Goal: Information Seeking & Learning: Learn about a topic

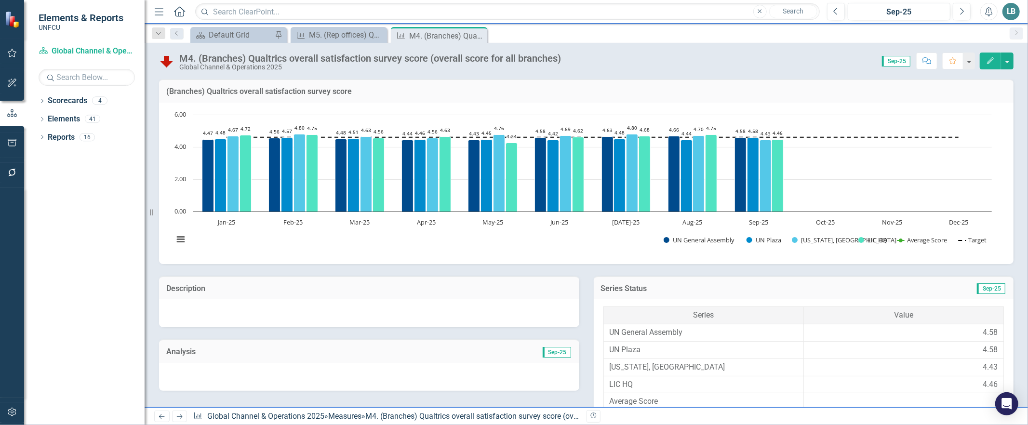
scroll to position [418, 0]
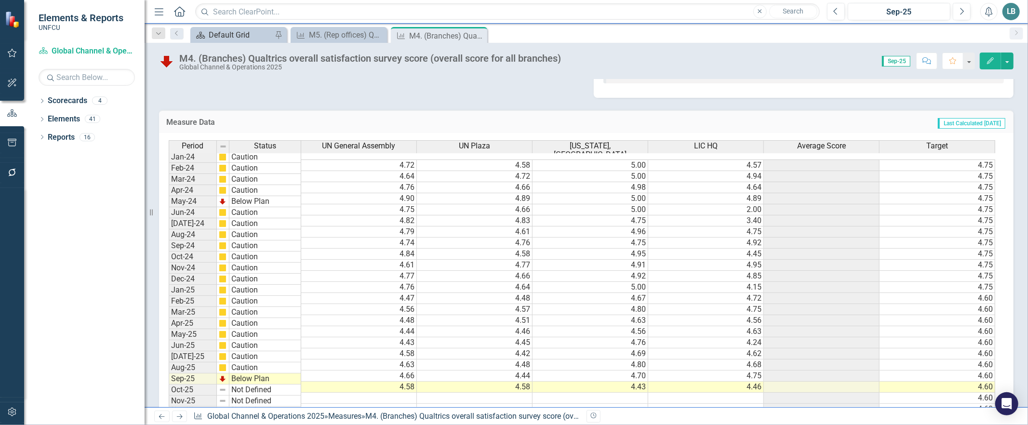
click at [243, 39] on div "Default Grid" at bounding box center [241, 35] width 64 height 12
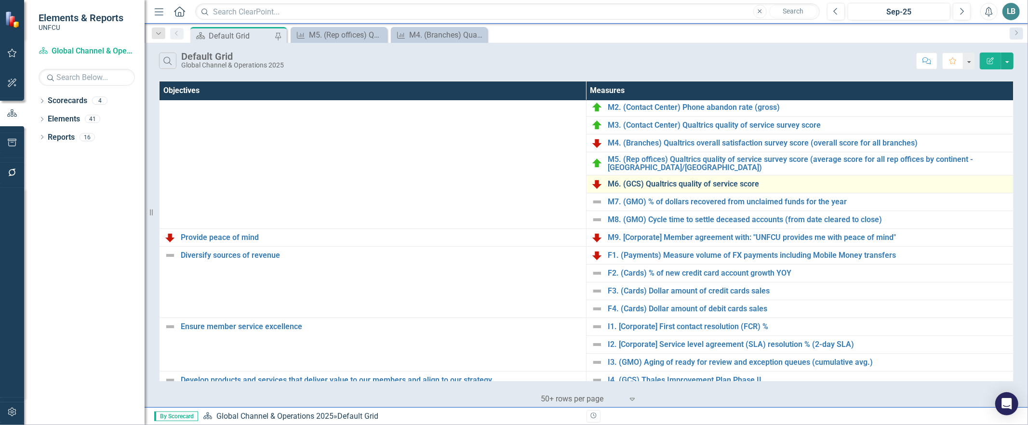
scroll to position [30, 0]
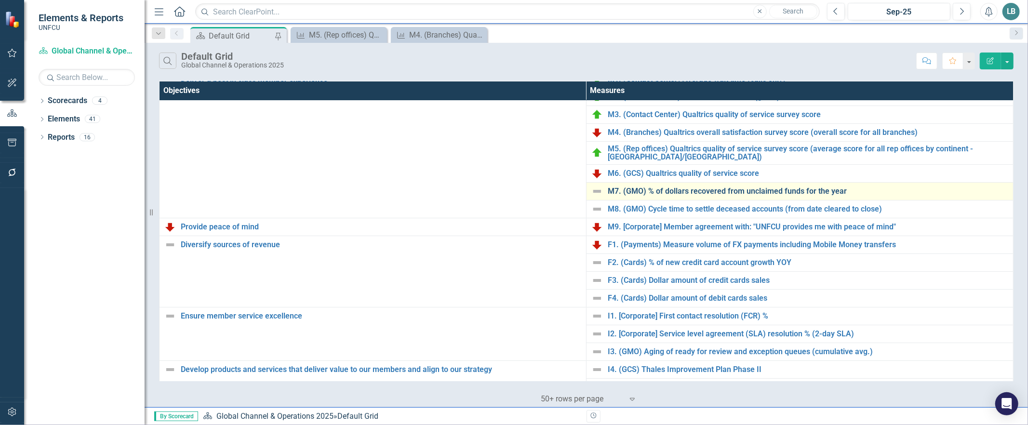
click at [683, 192] on link "M7. (GMO) % of dollars recovered from unclaimed funds for the year" at bounding box center [808, 191] width 400 height 9
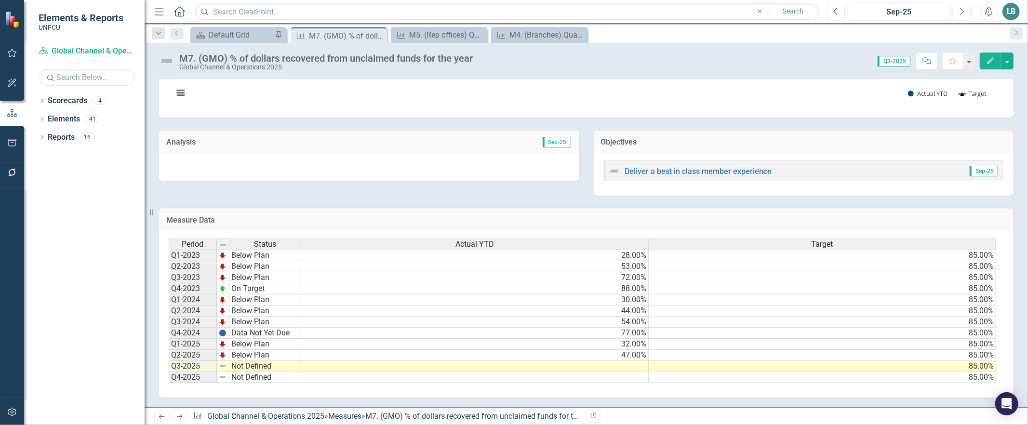
scroll to position [0, 6]
click at [211, 31] on div "Default Grid" at bounding box center [241, 35] width 64 height 12
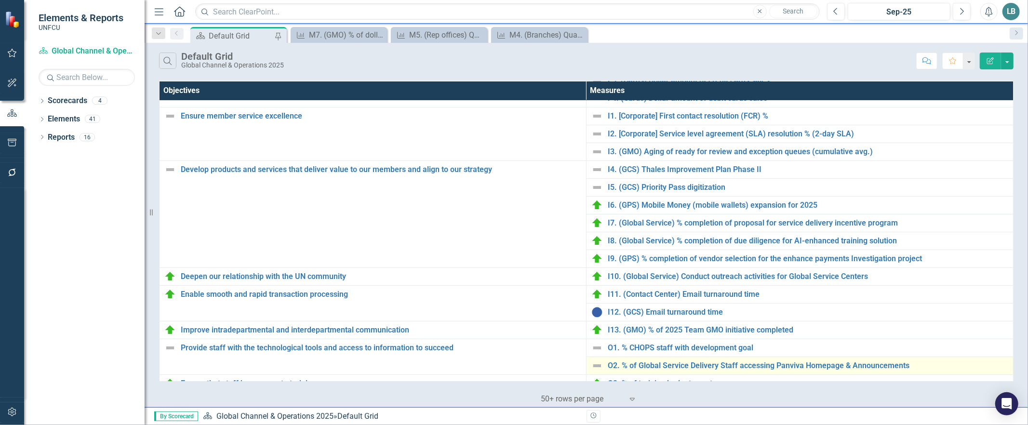
scroll to position [190, 0]
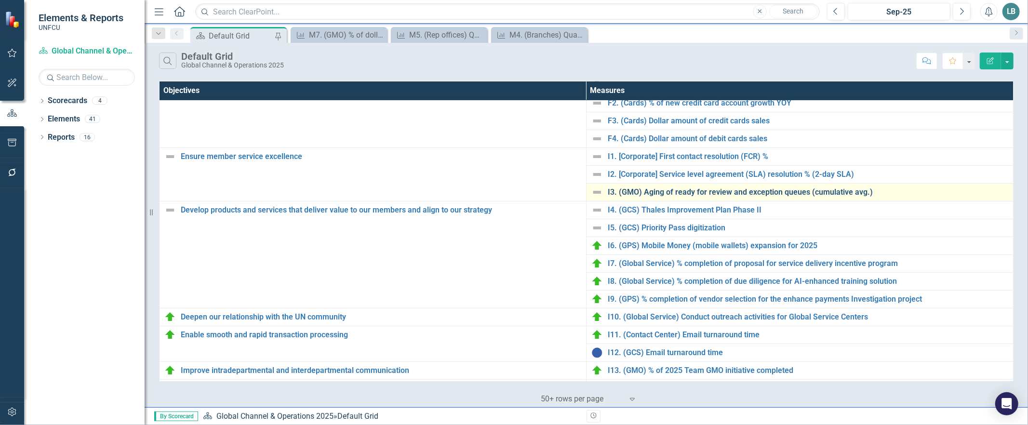
click at [642, 192] on link "I3. (GMO) Aging of ready for review and exception queues (cumulative avg.)" at bounding box center [808, 192] width 400 height 9
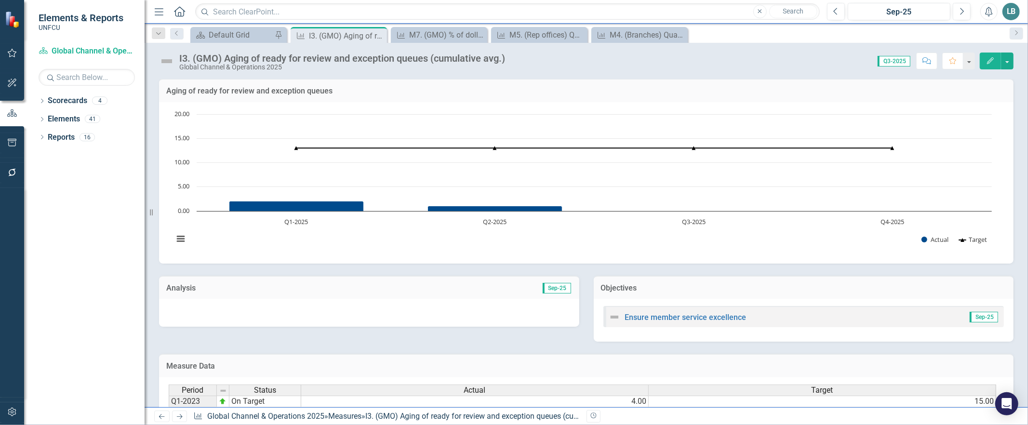
scroll to position [152, 0]
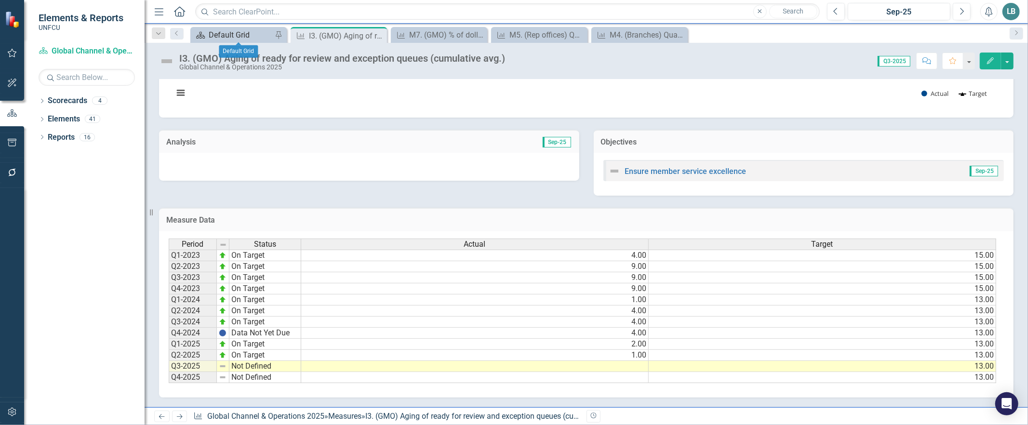
click at [233, 32] on div "Default Grid" at bounding box center [241, 35] width 64 height 12
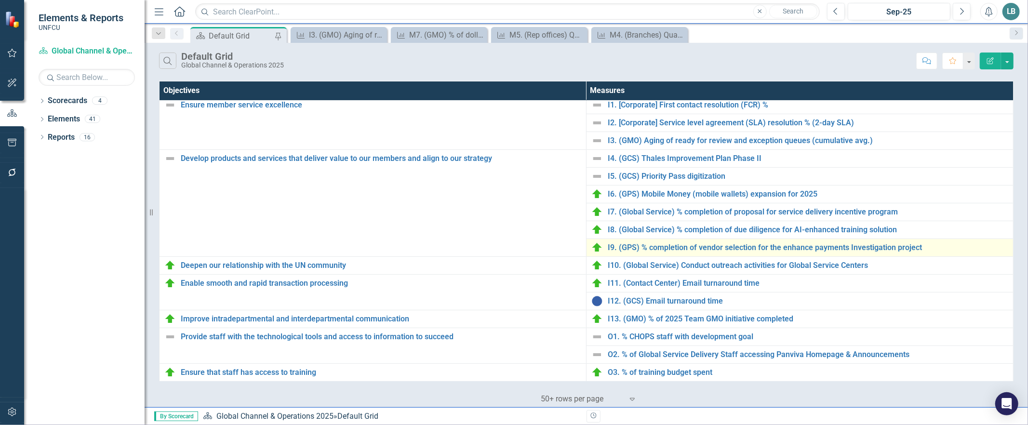
scroll to position [219, 0]
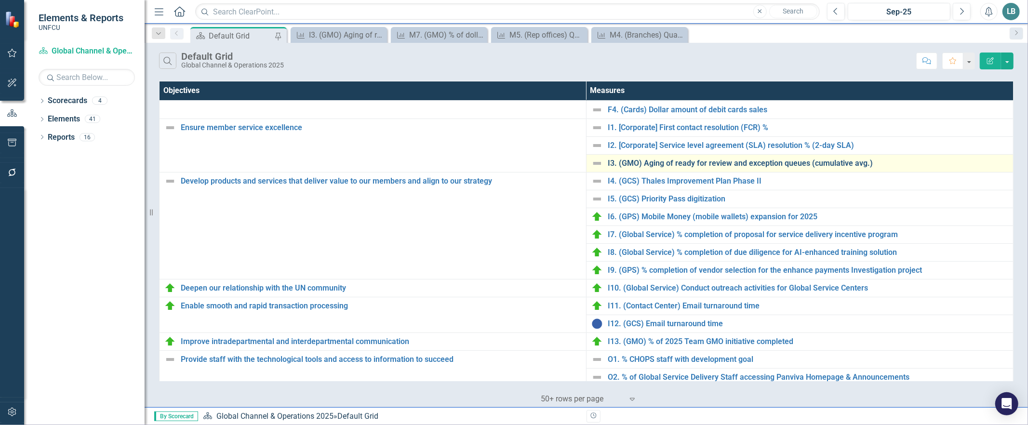
click at [663, 166] on link "I3. (GMO) Aging of ready for review and exception queues (cumulative avg.)" at bounding box center [808, 163] width 400 height 9
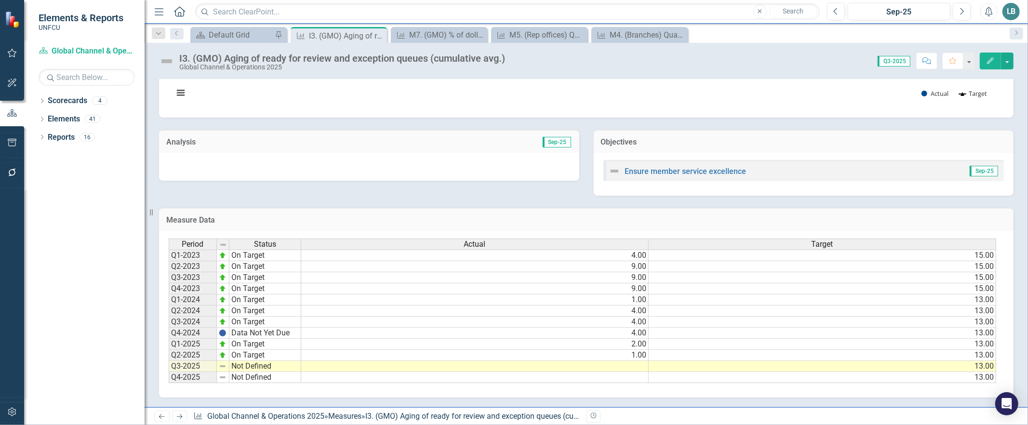
scroll to position [0, 6]
drag, startPoint x: 630, startPoint y: 379, endPoint x: 689, endPoint y: 378, distance: 59.3
click at [689, 378] on div "Period Status Actual Target Q1-2023 On Target 4.00 15.00 Q2-2023 On Target 9.00…" at bounding box center [583, 311] width 828 height 145
click at [443, 31] on div "M7. (GMO) % of dollars recovered from unclaimed funds for the year" at bounding box center [441, 35] width 64 height 12
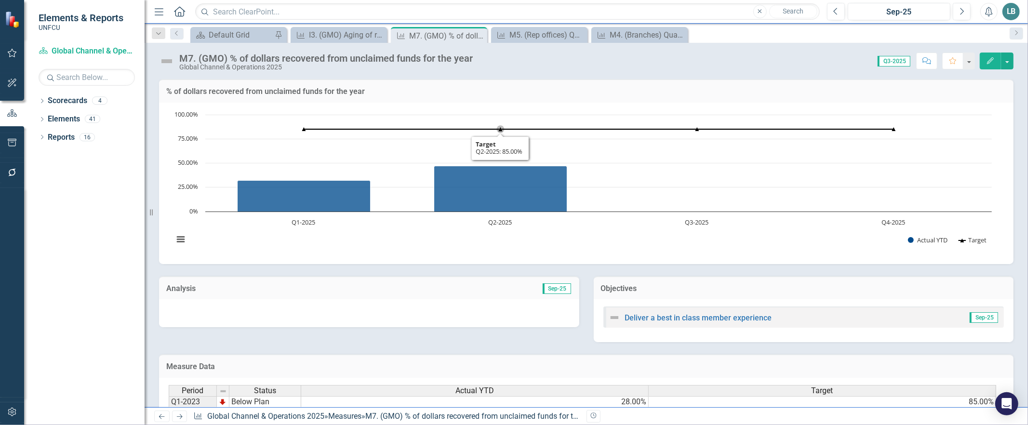
scroll to position [152, 0]
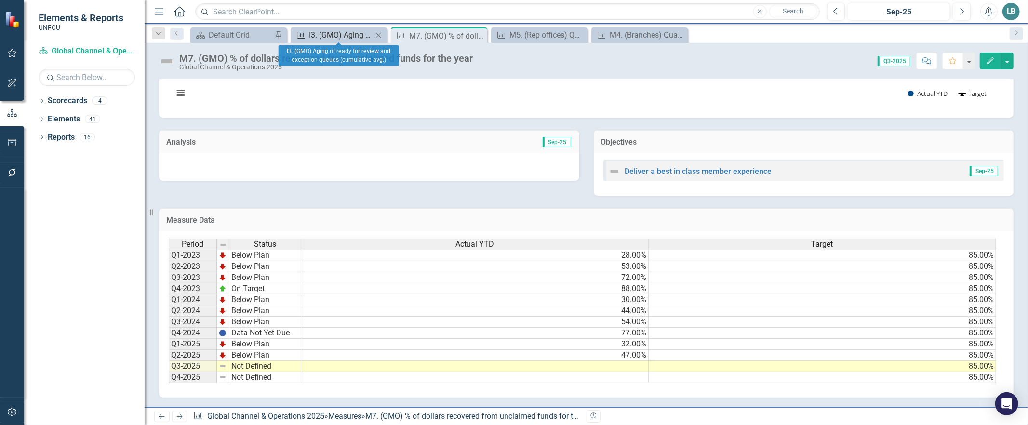
click at [328, 33] on div "I3. (GMO) Aging of ready for review and exception queues (cumulative avg.)" at bounding box center [341, 35] width 64 height 12
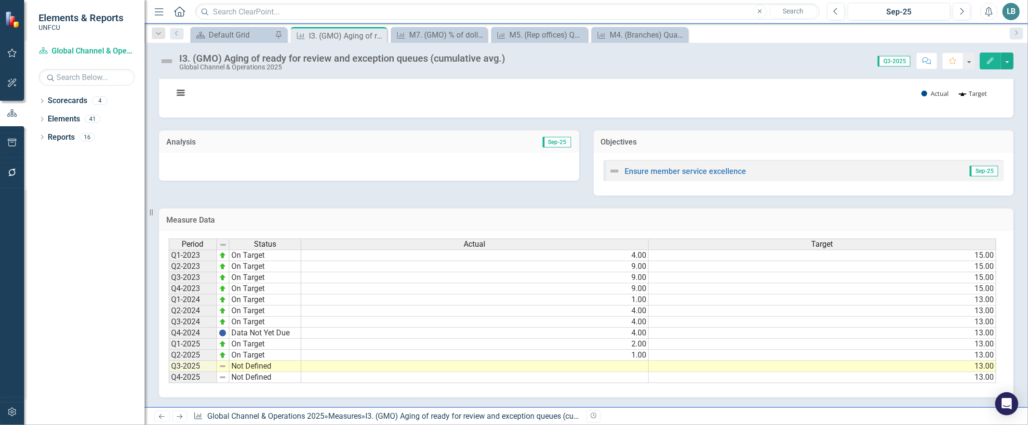
drag, startPoint x: 641, startPoint y: 379, endPoint x: 734, endPoint y: 384, distance: 92.6
click at [734, 384] on div "Period Status Actual Target Q1-2023 On Target 4.00 15.00 Q2-2023 On Target 9.00…" at bounding box center [586, 314] width 854 height 166
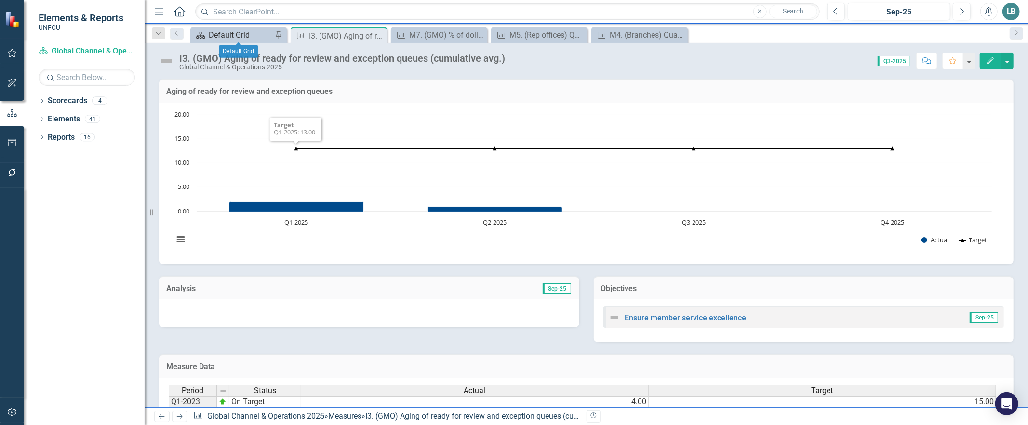
click at [240, 40] on div "Default Grid" at bounding box center [241, 35] width 64 height 12
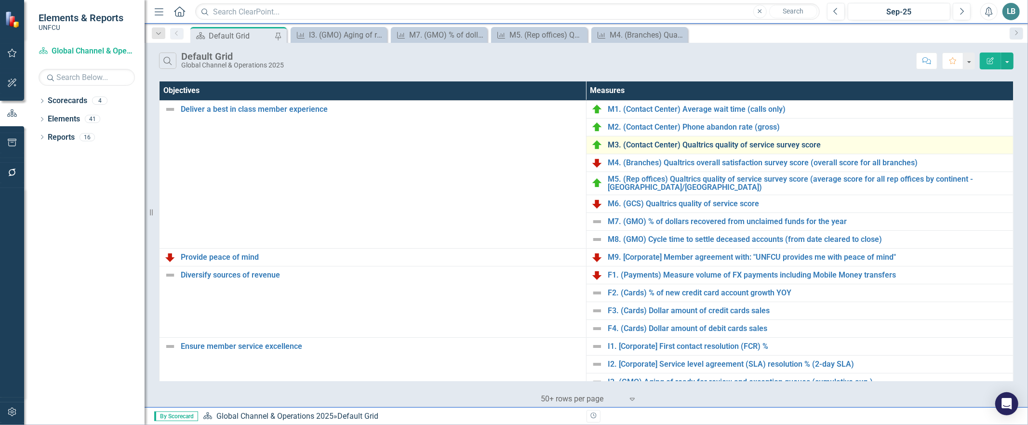
click at [682, 148] on div "M3. (Contact Center) Qualtrics quality of service survey score" at bounding box center [799, 145] width 417 height 12
click at [669, 146] on link "M3. (Contact Center) Qualtrics quality of service survey score" at bounding box center [808, 145] width 400 height 9
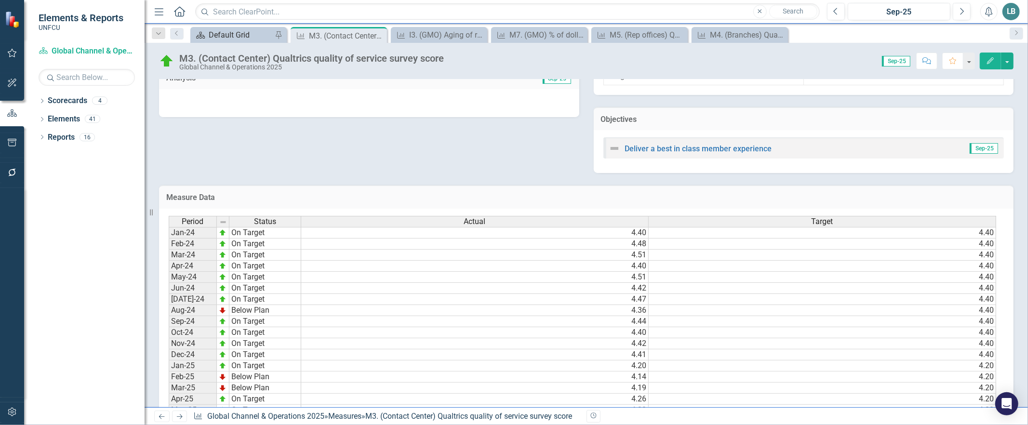
click at [241, 32] on div "Default Grid" at bounding box center [241, 35] width 64 height 12
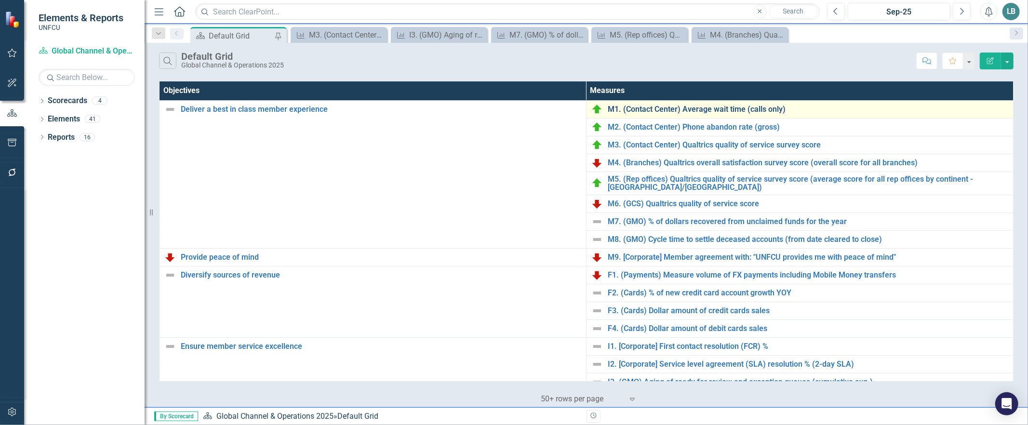
click at [708, 105] on link "M1. (Contact Center) Average wait time (calls only)" at bounding box center [808, 109] width 400 height 9
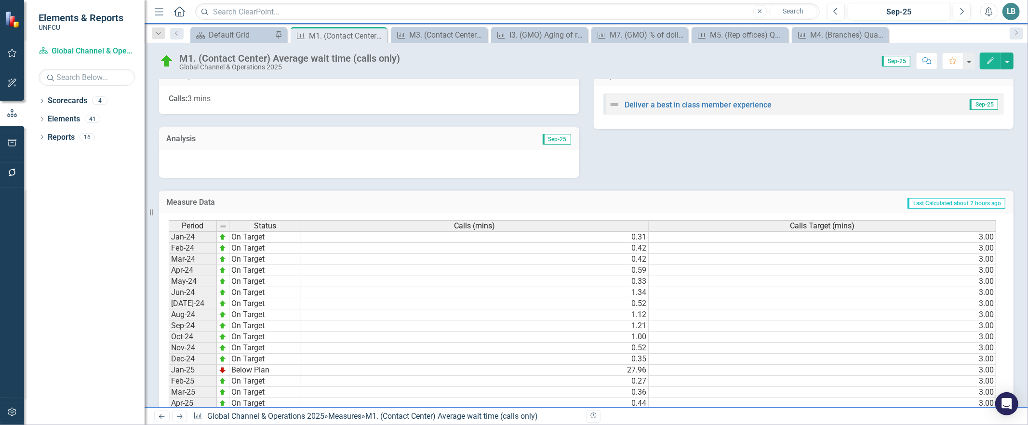
scroll to position [320, 0]
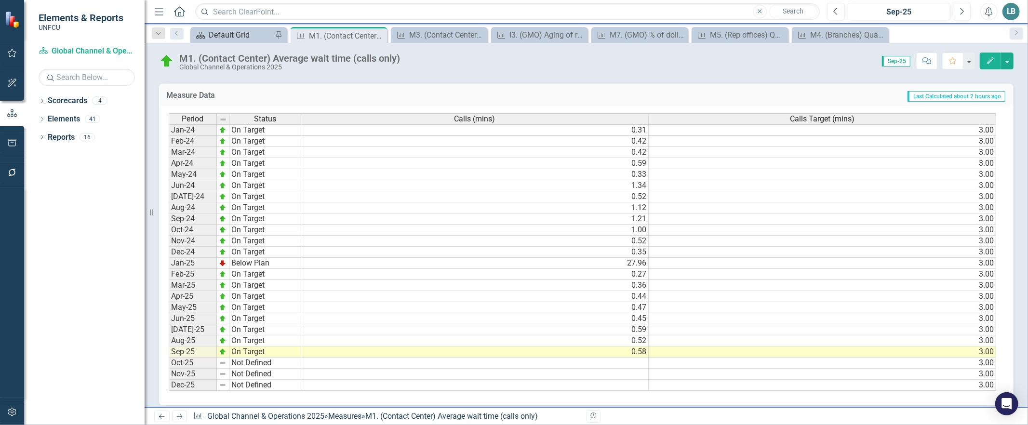
click at [244, 38] on div "Default Grid" at bounding box center [241, 35] width 64 height 12
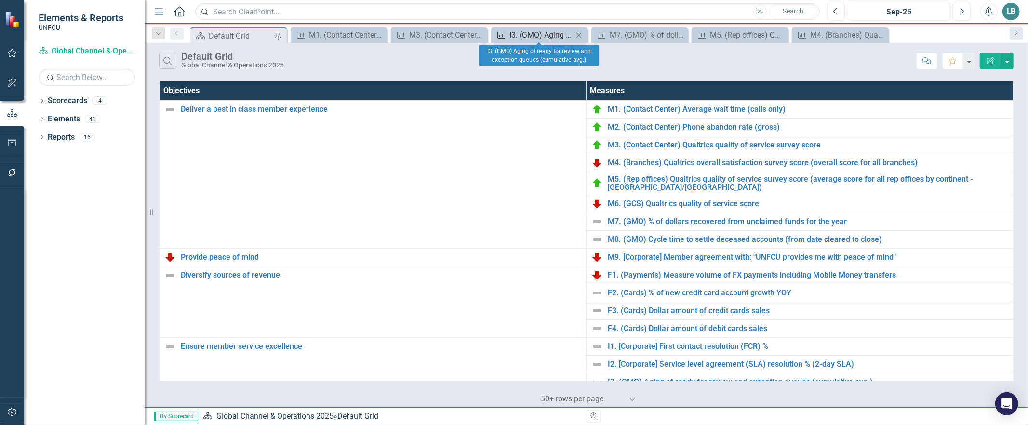
click at [546, 40] on div "I3. (GMO) Aging of ready for review and exception queues (cumulative avg.)" at bounding box center [541, 35] width 64 height 12
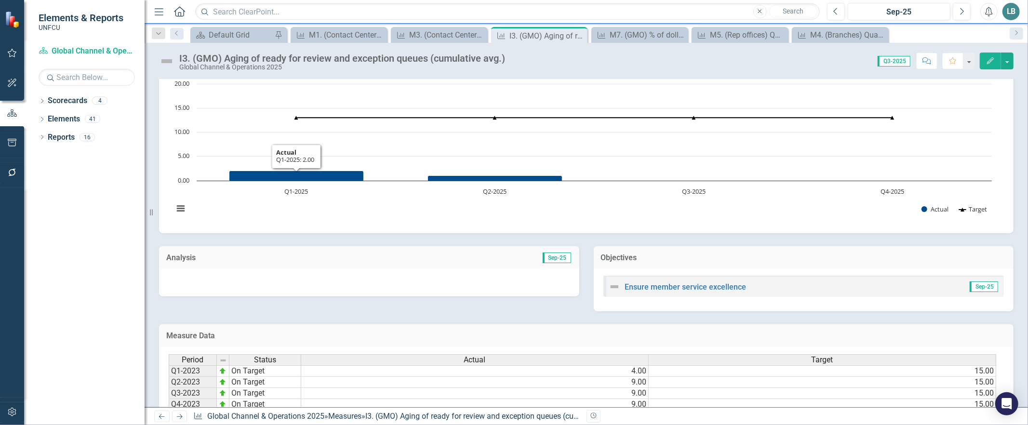
scroll to position [80, 0]
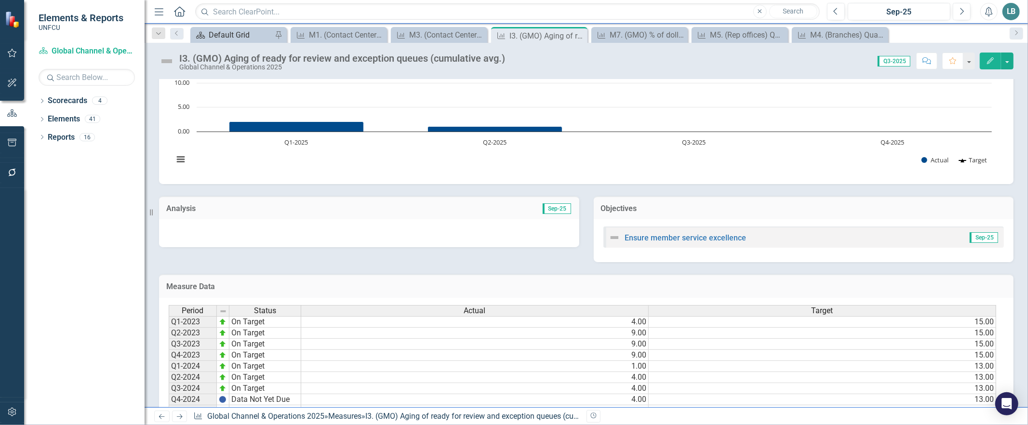
click at [238, 34] on div "Default Grid" at bounding box center [241, 35] width 64 height 12
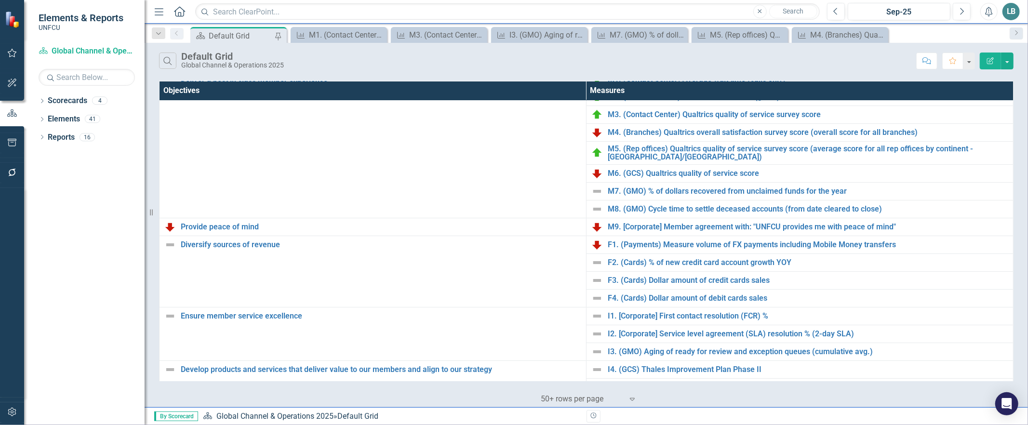
scroll to position [261, 0]
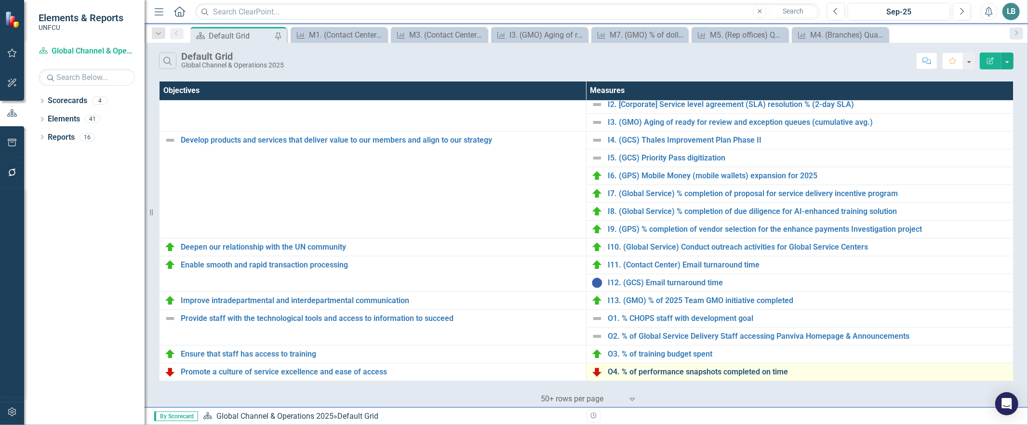
click at [646, 369] on link "O4. % of performance snapshots completed on time" at bounding box center [808, 372] width 400 height 9
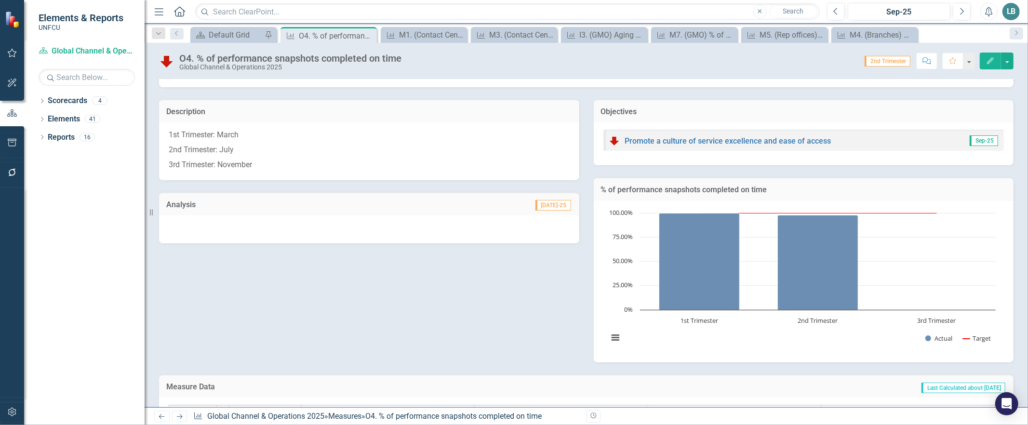
scroll to position [68, 0]
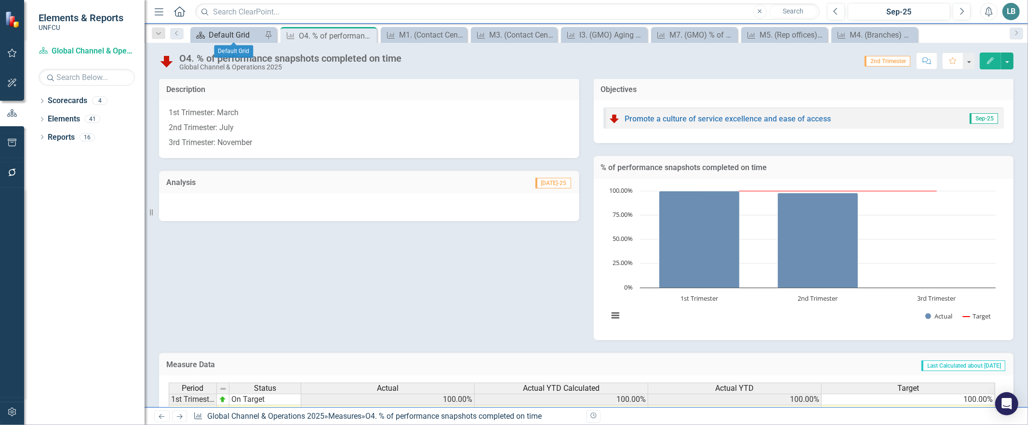
click at [235, 38] on div "Default Grid" at bounding box center [235, 35] width 53 height 12
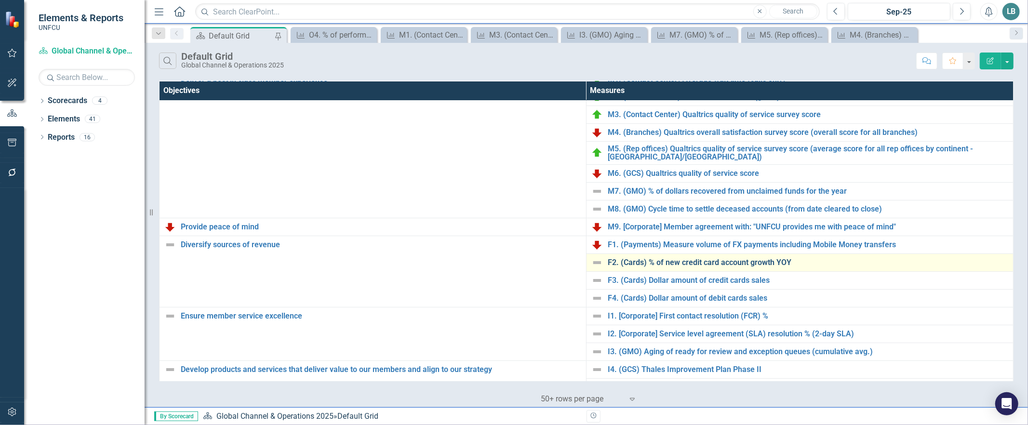
scroll to position [46, 0]
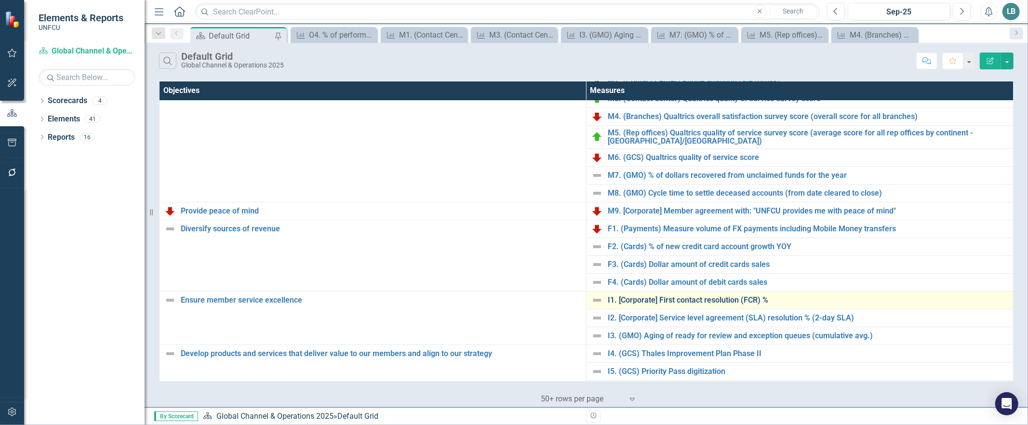
click at [676, 303] on link "I1. [Corporate] First contact resolution (FCR) %" at bounding box center [808, 300] width 400 height 9
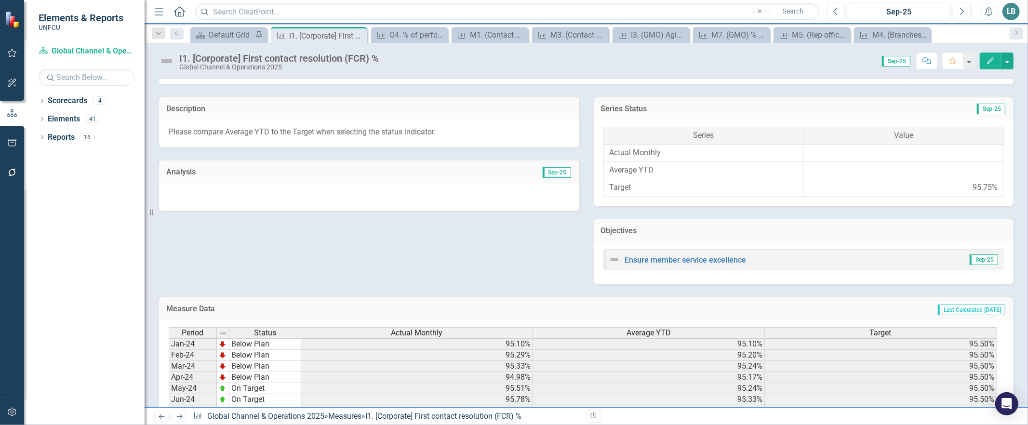
scroll to position [199, 0]
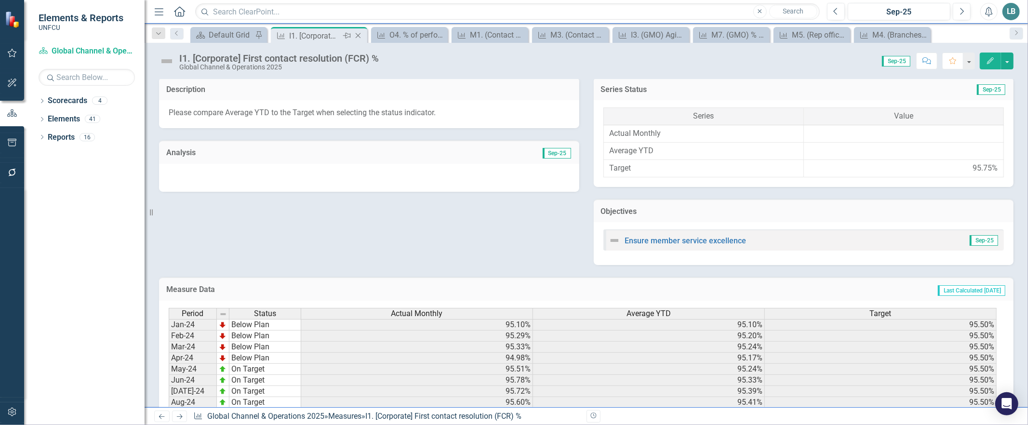
click at [358, 34] on icon "Close" at bounding box center [358, 36] width 10 height 8
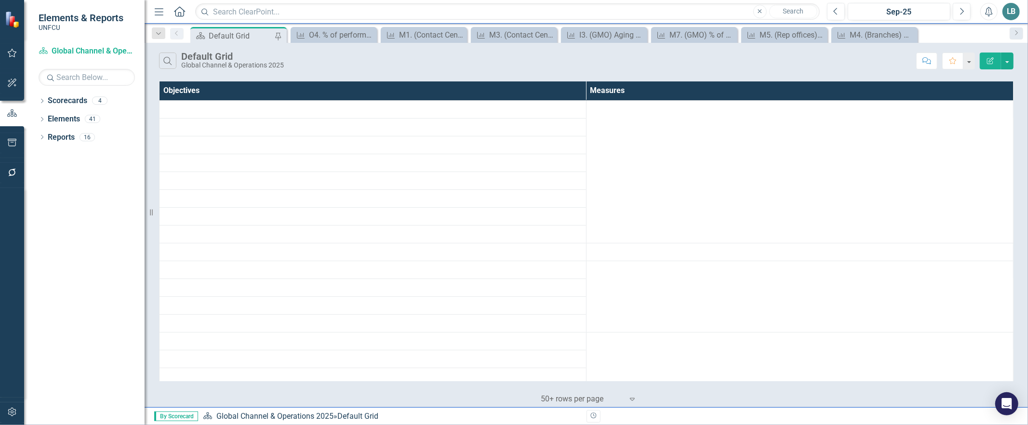
click at [358, 34] on div "O4. % of performance snapshots completed on time" at bounding box center [342, 35] width 66 height 12
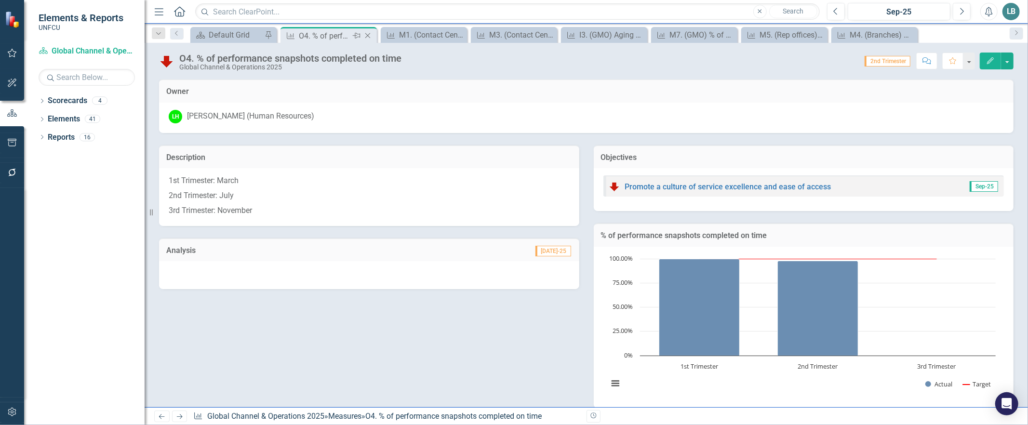
click at [369, 34] on icon "Close" at bounding box center [368, 36] width 10 height 8
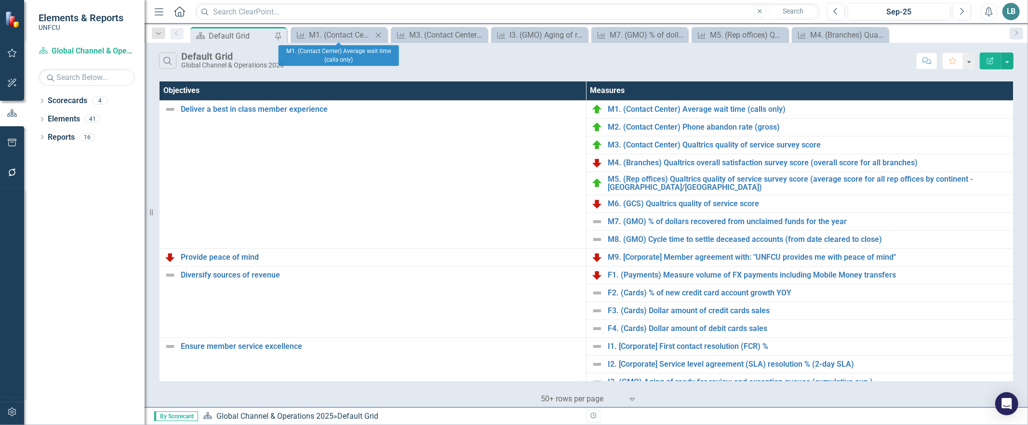
click at [378, 34] on icon "Close" at bounding box center [378, 35] width 10 height 8
click at [378, 34] on icon at bounding box center [378, 34] width 5 height 5
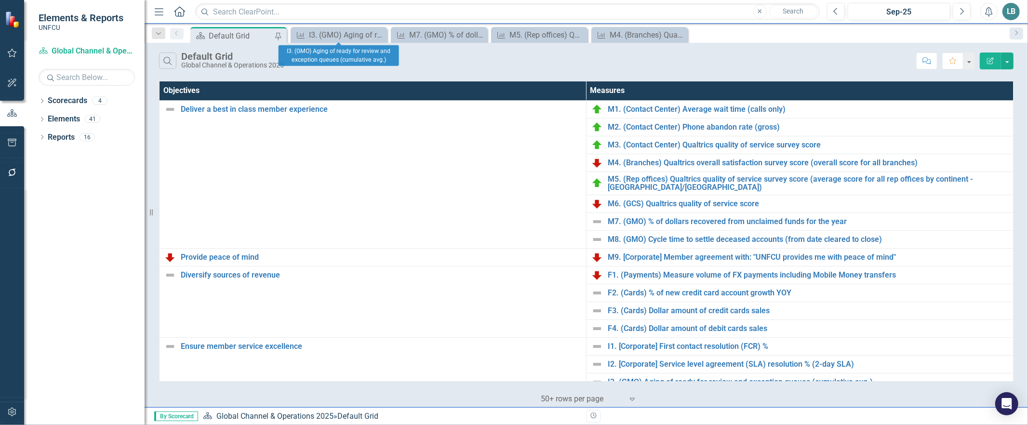
click at [0, 0] on icon at bounding box center [0, 0] width 0 height 0
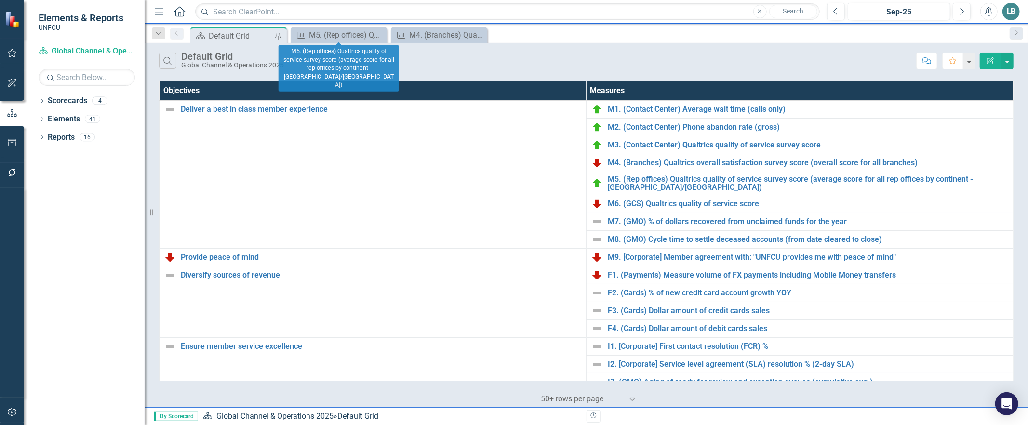
click at [0, 0] on icon at bounding box center [0, 0] width 0 height 0
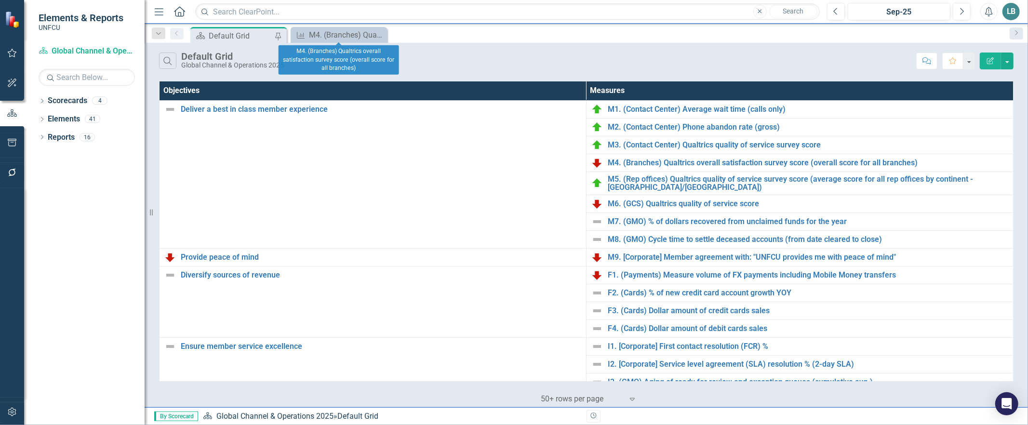
click at [0, 0] on icon at bounding box center [0, 0] width 0 height 0
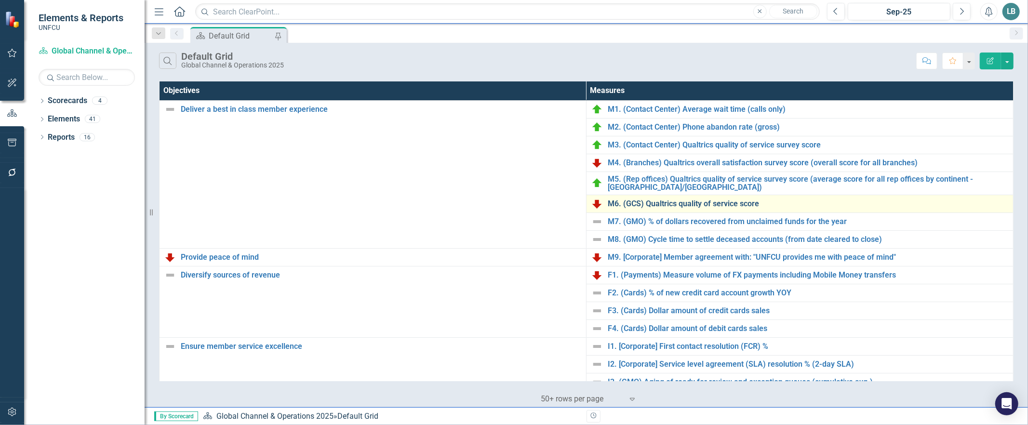
click at [674, 199] on link "M6. (GCS) Qualtrics quality of service score" at bounding box center [808, 203] width 400 height 9
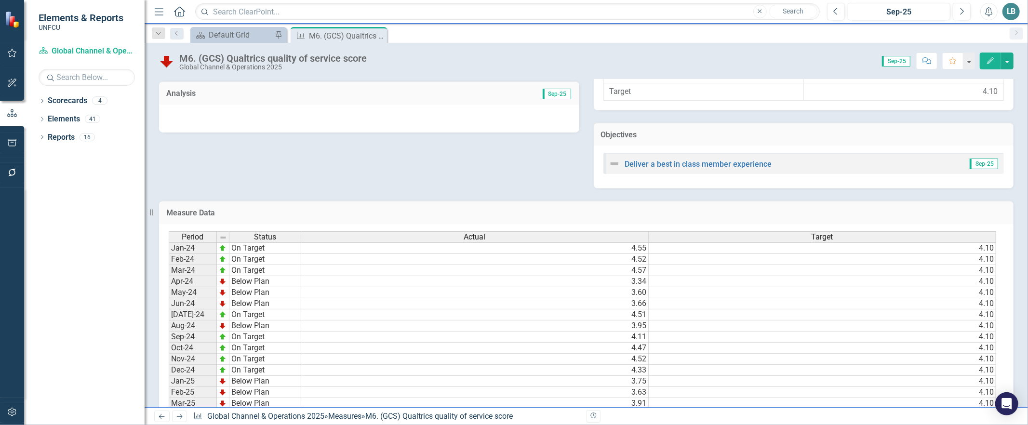
scroll to position [389, 0]
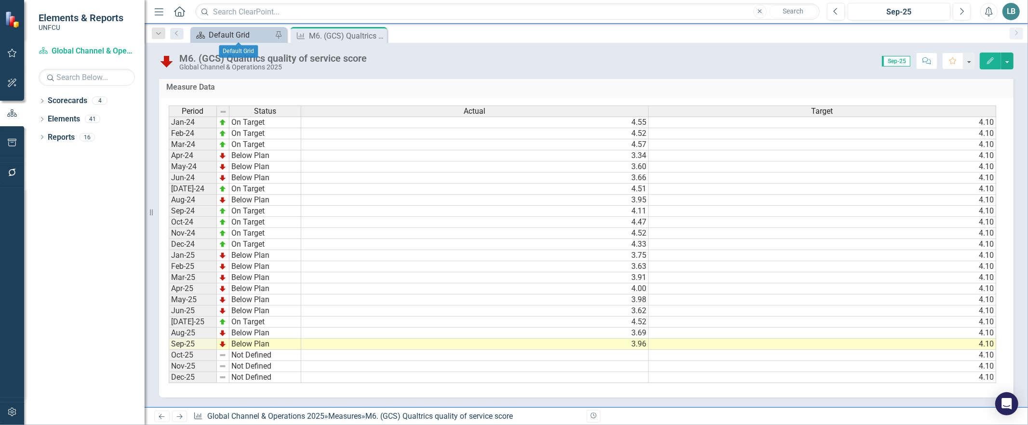
click at [233, 31] on div "Default Grid" at bounding box center [241, 35] width 64 height 12
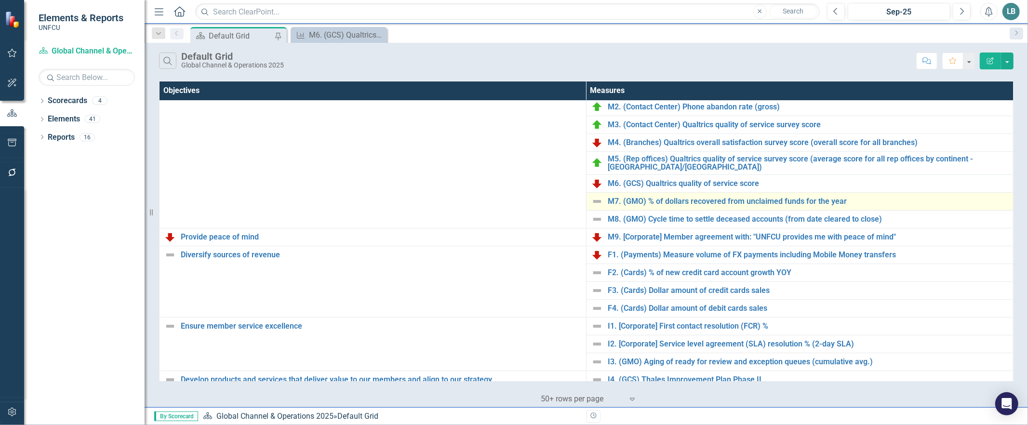
scroll to position [31, 0]
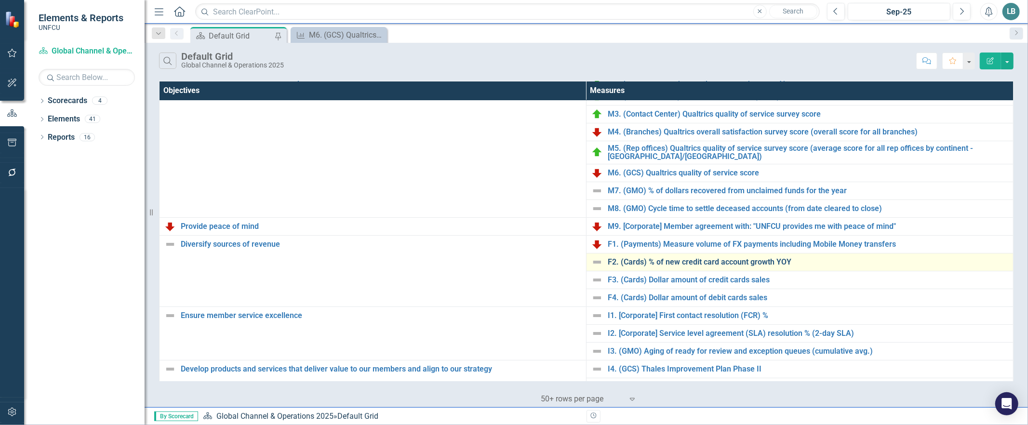
click at [645, 259] on link "F2. (Cards) % of new credit card account growth YOY" at bounding box center [808, 262] width 400 height 9
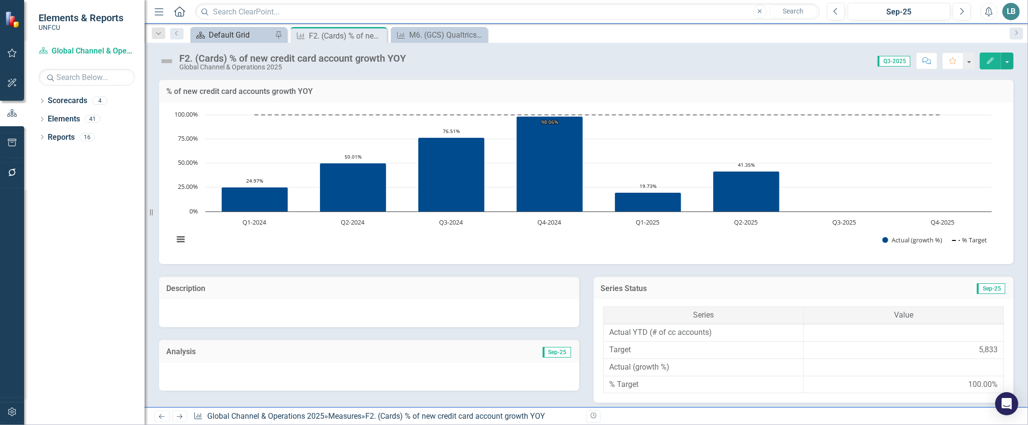
click at [224, 30] on div "Default Grid" at bounding box center [241, 35] width 64 height 12
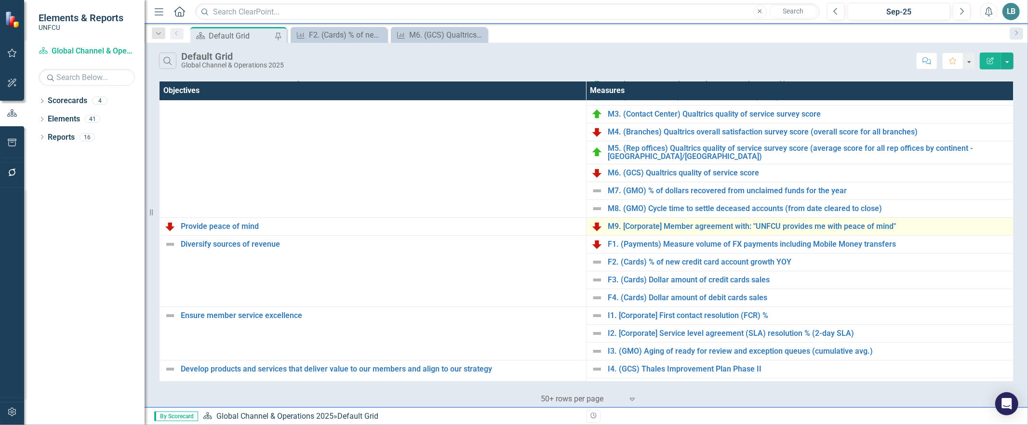
scroll to position [261, 0]
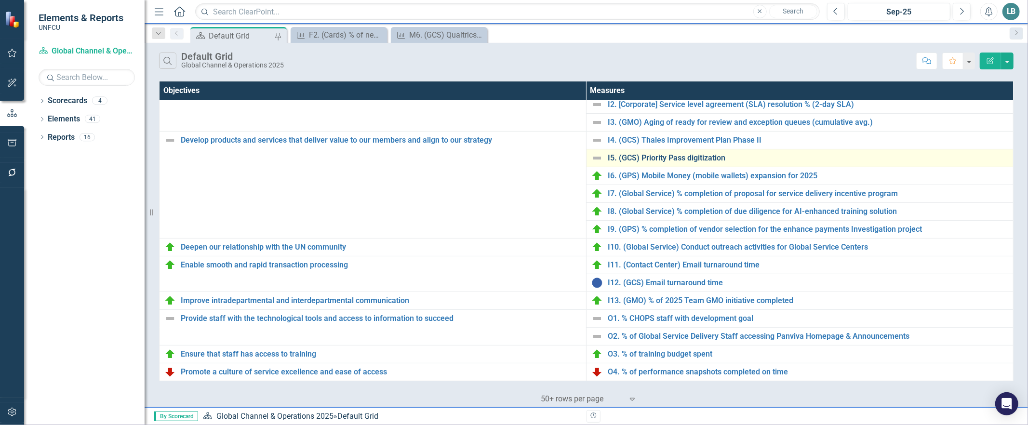
click at [630, 157] on link "I5. (GCS) Priority Pass digitization" at bounding box center [808, 158] width 400 height 9
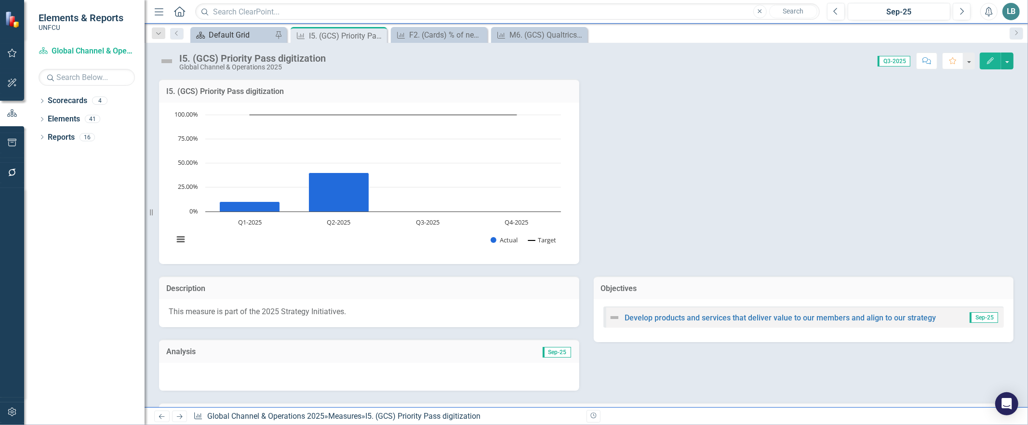
click at [233, 36] on div "Default Grid" at bounding box center [241, 35] width 64 height 12
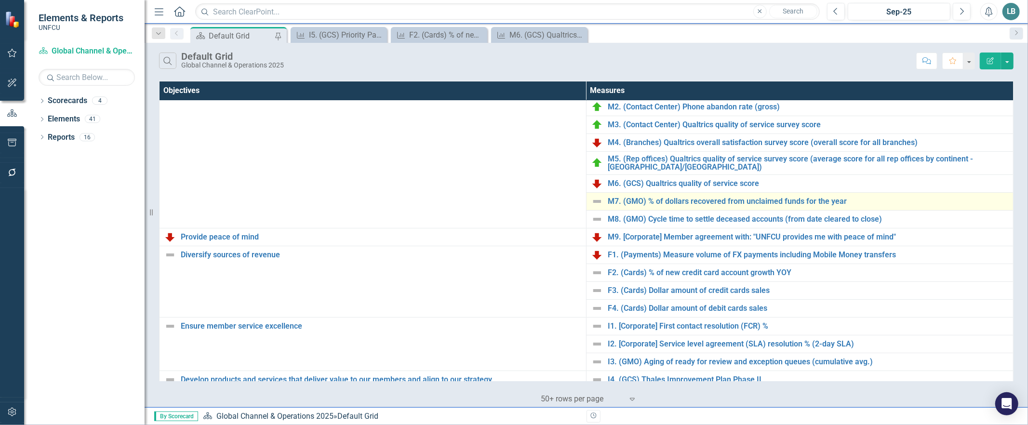
scroll to position [30, 0]
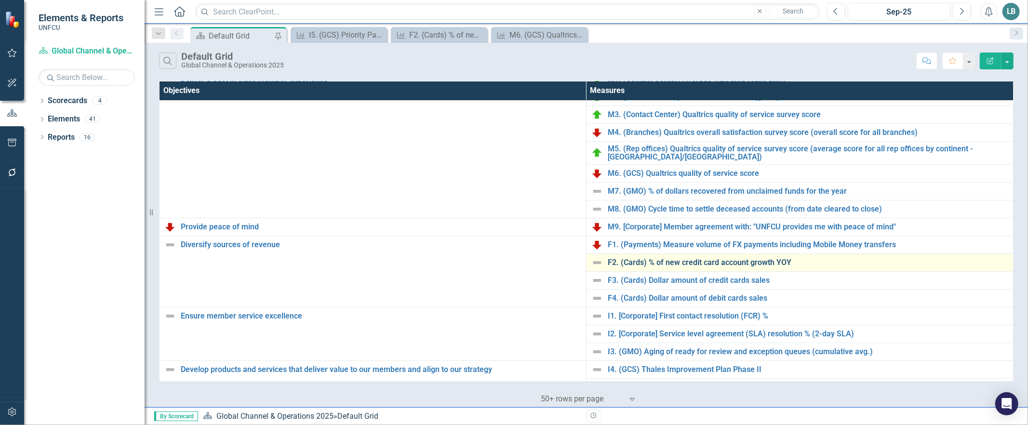
click at [644, 263] on link "F2. (Cards) % of new credit card account growth YOY" at bounding box center [808, 262] width 400 height 9
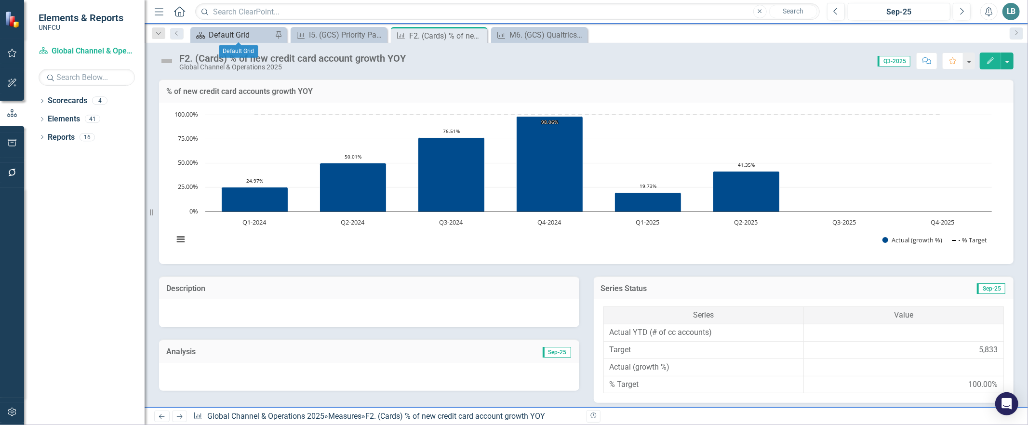
click at [222, 38] on div "Default Grid" at bounding box center [241, 35] width 64 height 12
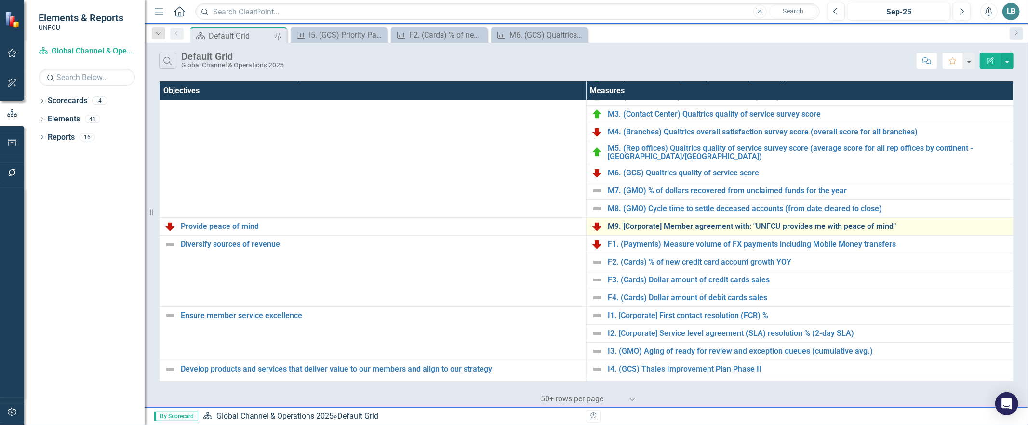
scroll to position [44, 0]
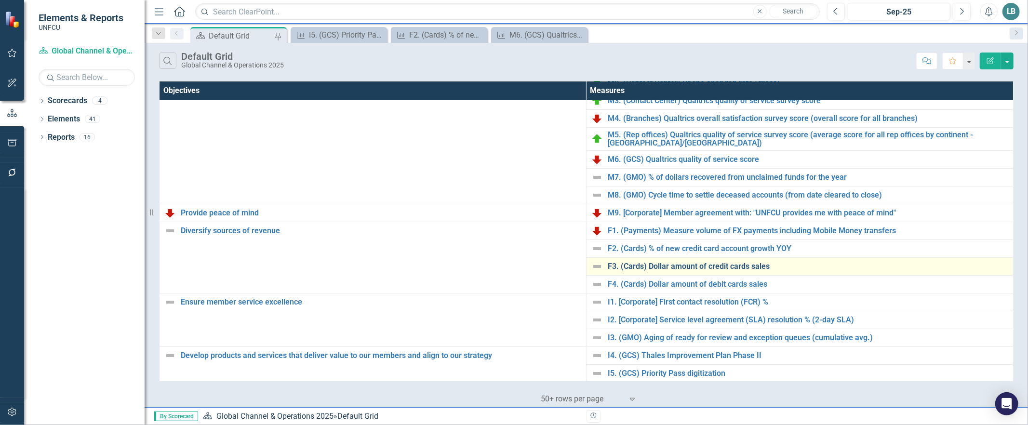
click at [649, 267] on link "F3. (Cards) Dollar amount of credit cards sales" at bounding box center [808, 266] width 400 height 9
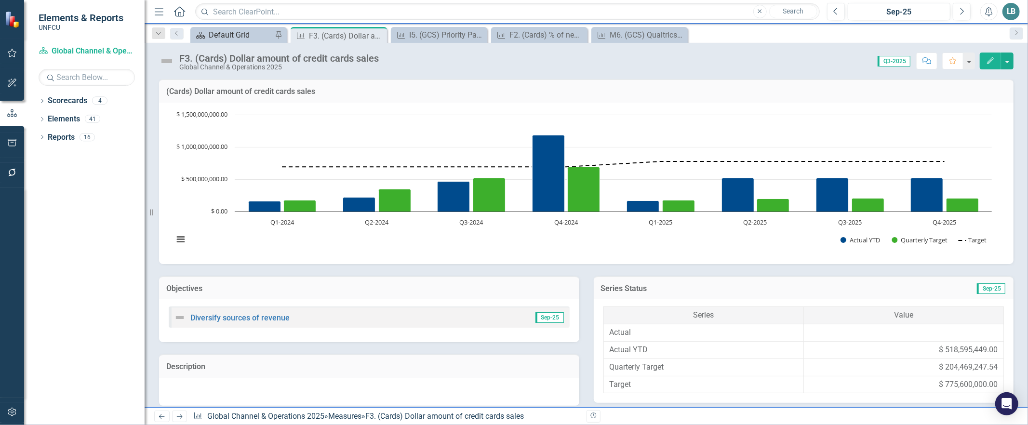
drag, startPoint x: 244, startPoint y: 34, endPoint x: 250, endPoint y: 34, distance: 5.8
click at [244, 34] on div "Default Grid" at bounding box center [241, 35] width 64 height 12
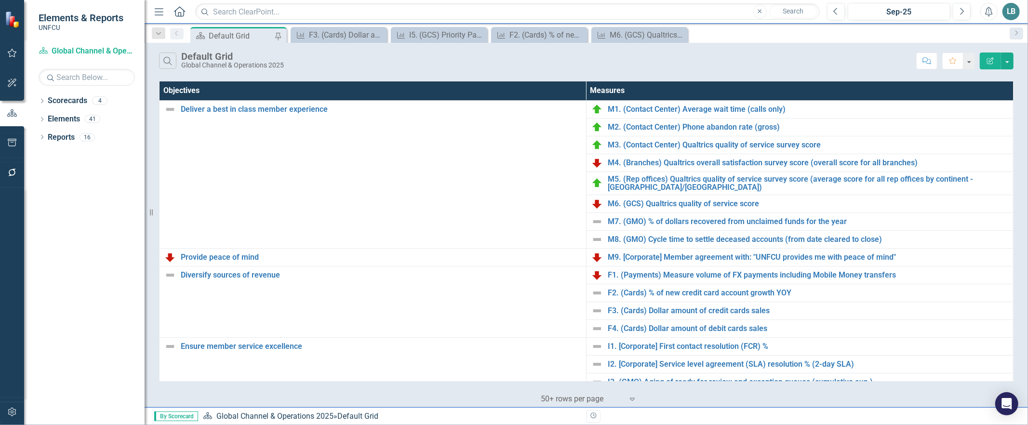
scroll to position [20, 0]
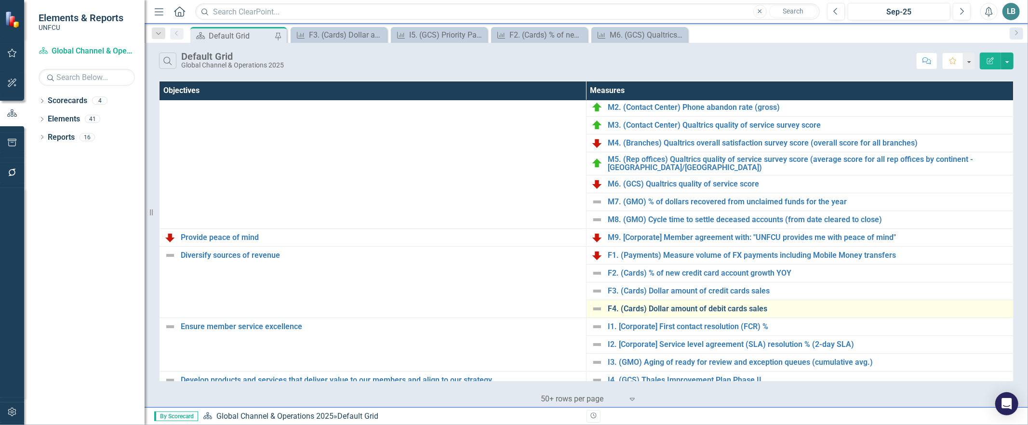
click at [649, 310] on link "F4. (Cards) Dollar amount of debit cards sales" at bounding box center [808, 309] width 400 height 9
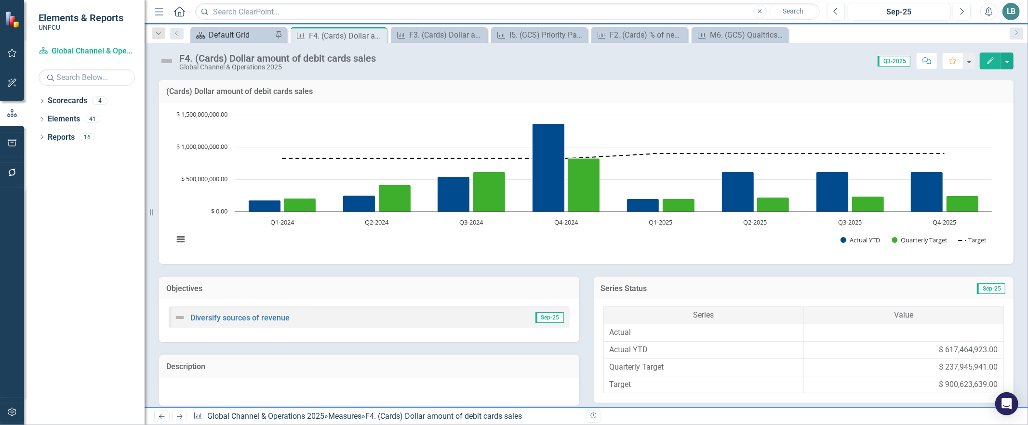
click at [242, 35] on div "Default Grid" at bounding box center [241, 35] width 64 height 12
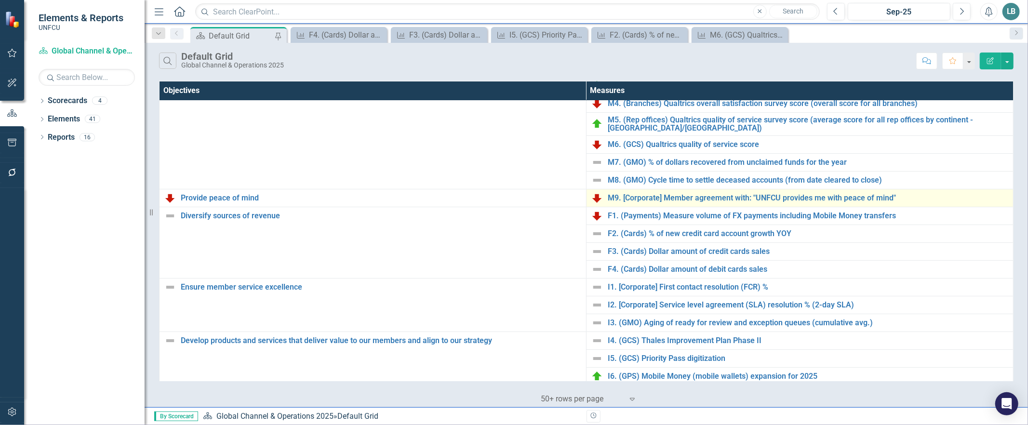
scroll to position [73, 0]
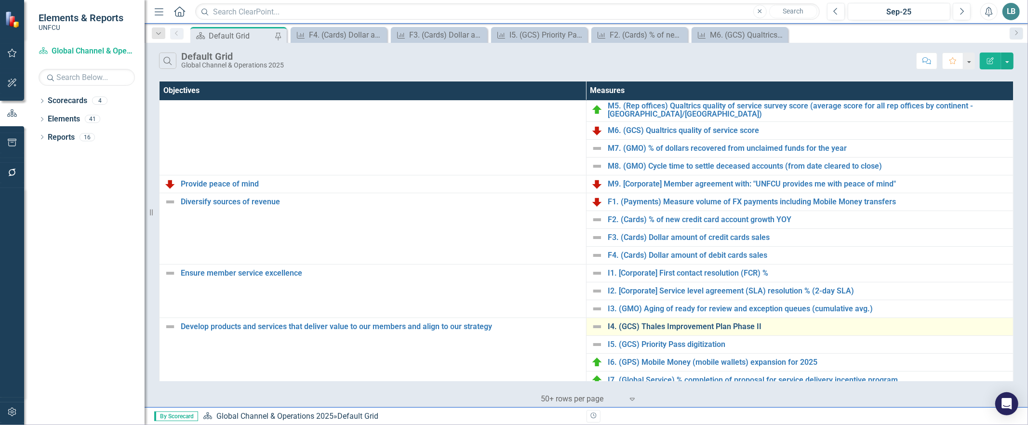
click at [669, 327] on link "I4. (GCS) Thales Improvement Plan Phase II" at bounding box center [808, 326] width 400 height 9
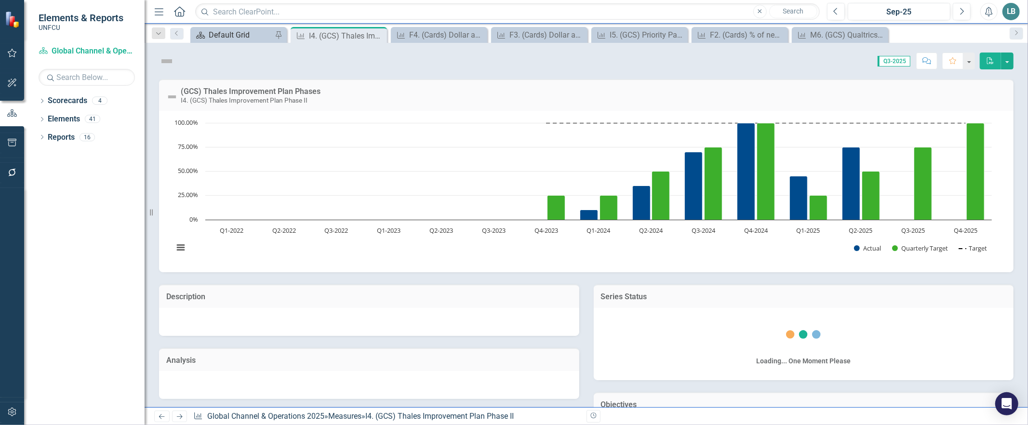
click at [242, 38] on div "Default Grid" at bounding box center [241, 35] width 64 height 12
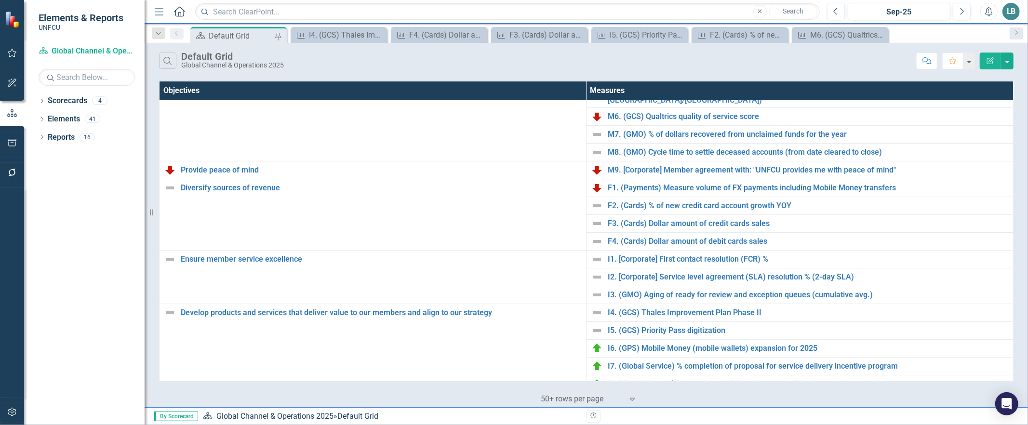
scroll to position [112, 0]
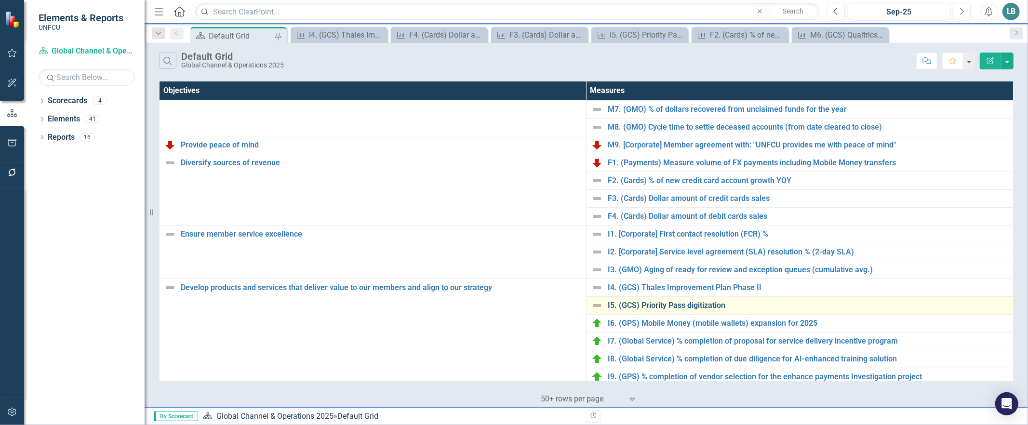
click at [635, 306] on link "I5. (GCS) Priority Pass digitization" at bounding box center [808, 305] width 400 height 9
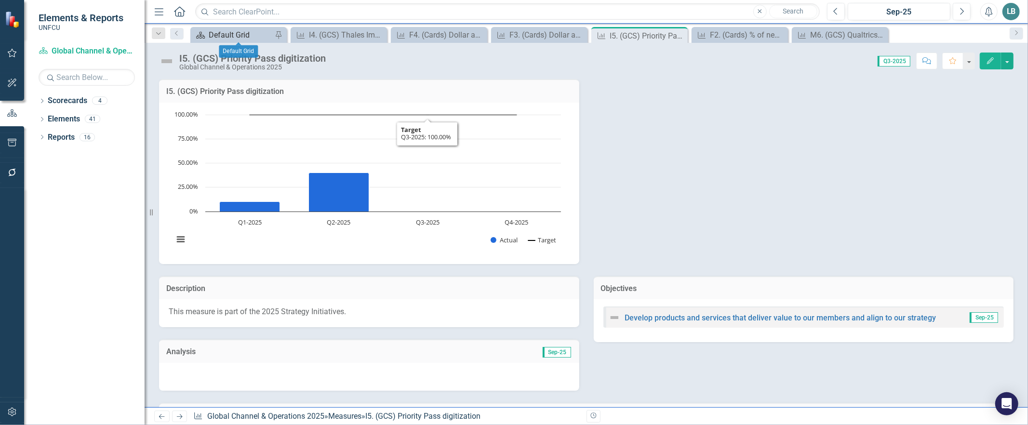
click at [246, 37] on div "Default Grid" at bounding box center [241, 35] width 64 height 12
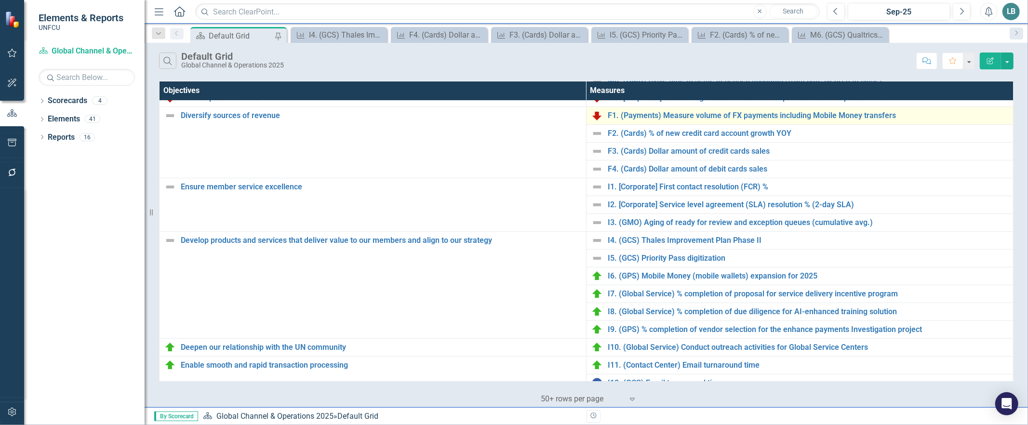
scroll to position [261, 0]
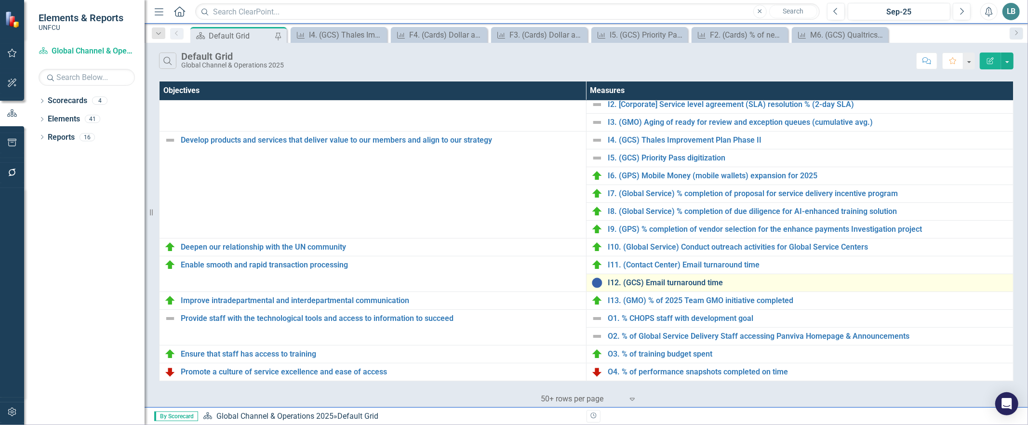
click at [661, 280] on link "I12. (GCS) Email turnaround time" at bounding box center [808, 282] width 400 height 9
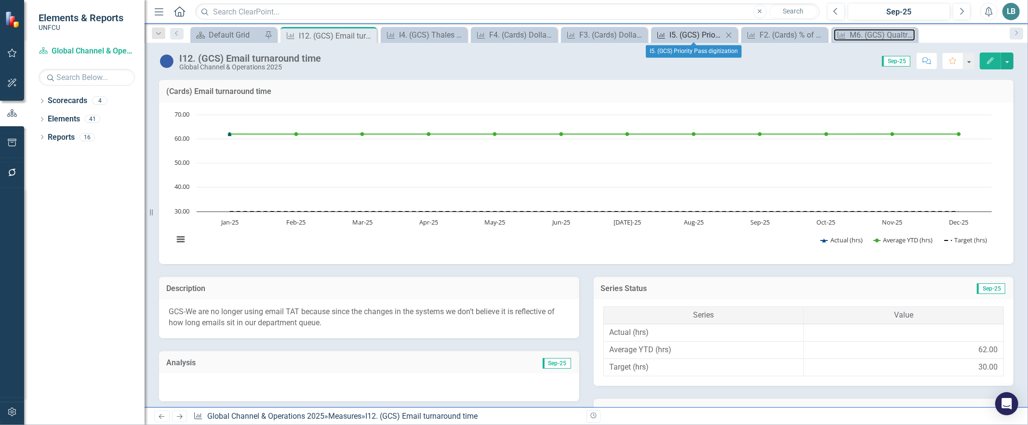
drag, startPoint x: 868, startPoint y: 36, endPoint x: 655, endPoint y: 39, distance: 213.0
click at [655, 39] on div "Scorecard Default Grid Pin Measure I12. (GCS) Email turnaround time Pin Close M…" at bounding box center [596, 34] width 816 height 15
click at [369, 36] on icon "Close" at bounding box center [368, 36] width 10 height 8
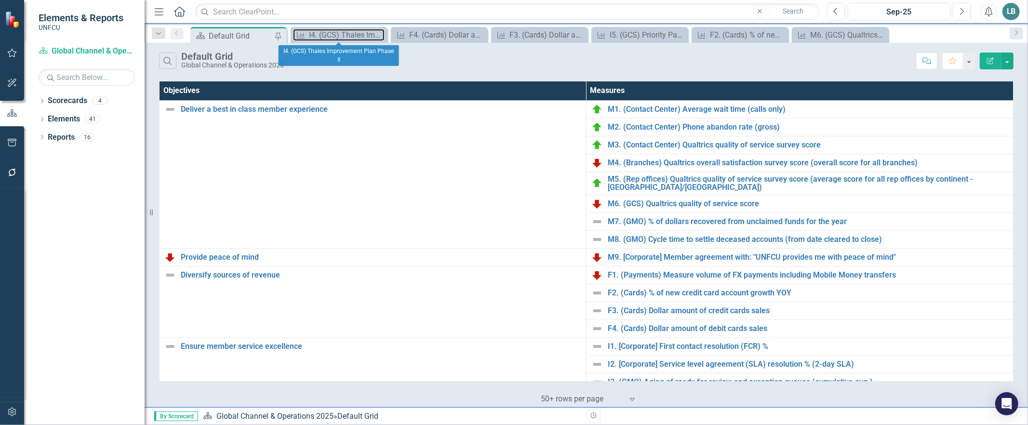
click at [369, 36] on div "I4. (GCS) Thales Improvement Plan Phase II" at bounding box center [347, 35] width 76 height 12
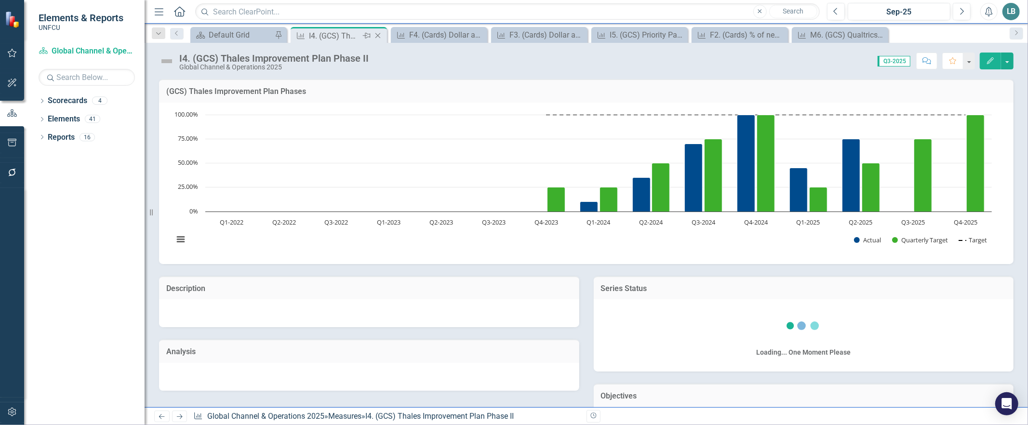
click at [379, 34] on icon "Close" at bounding box center [378, 36] width 10 height 8
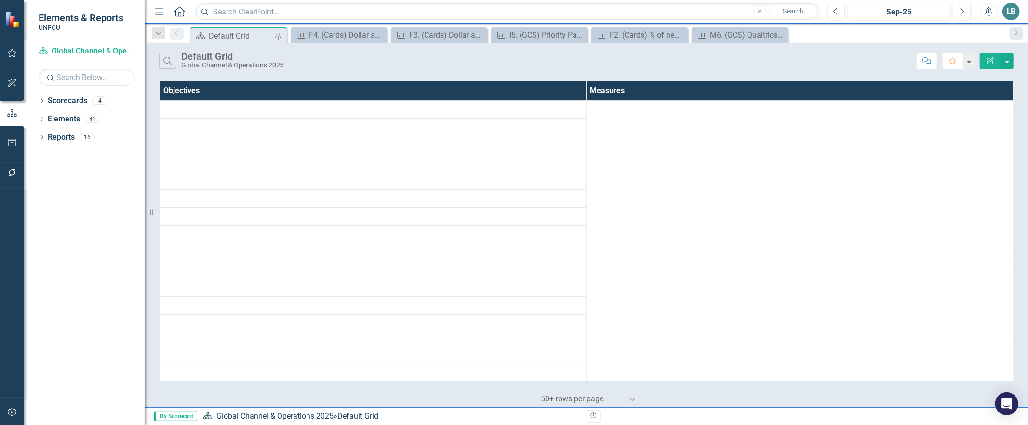
click at [0, 0] on icon "Close" at bounding box center [0, 0] width 0 height 0
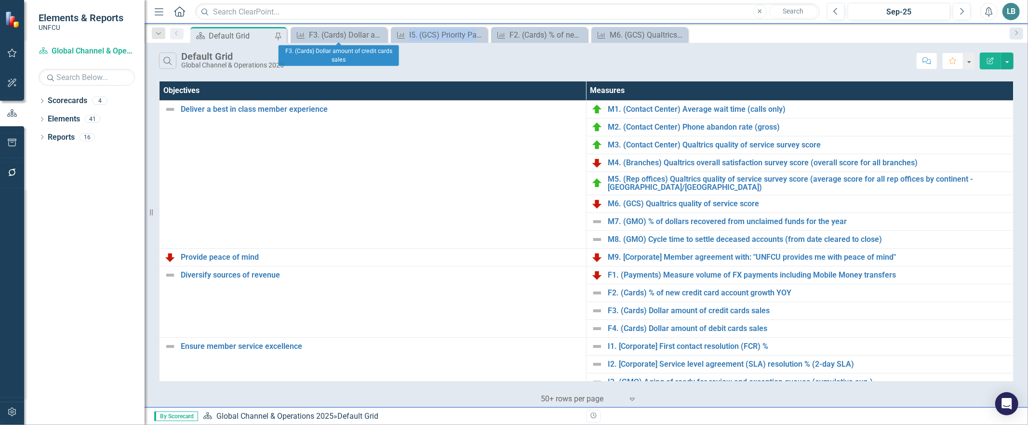
click at [0, 0] on icon "Close" at bounding box center [0, 0] width 0 height 0
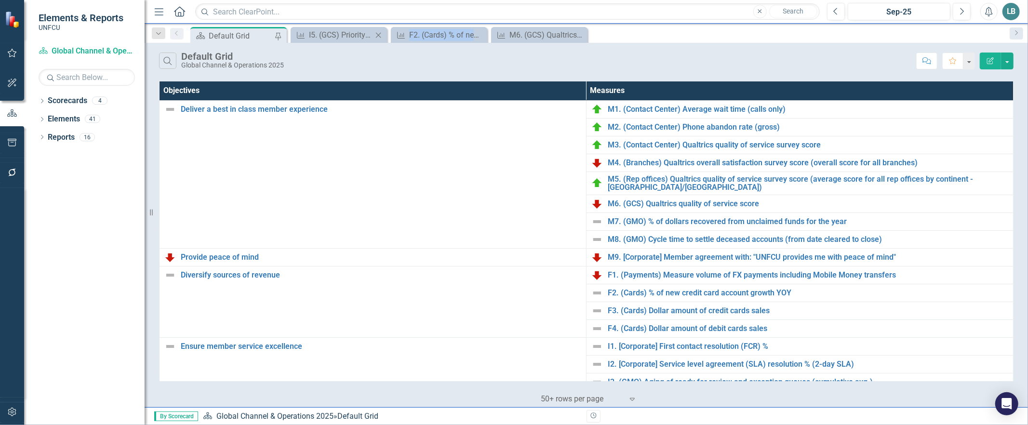
click at [380, 34] on icon "Close" at bounding box center [378, 35] width 10 height 8
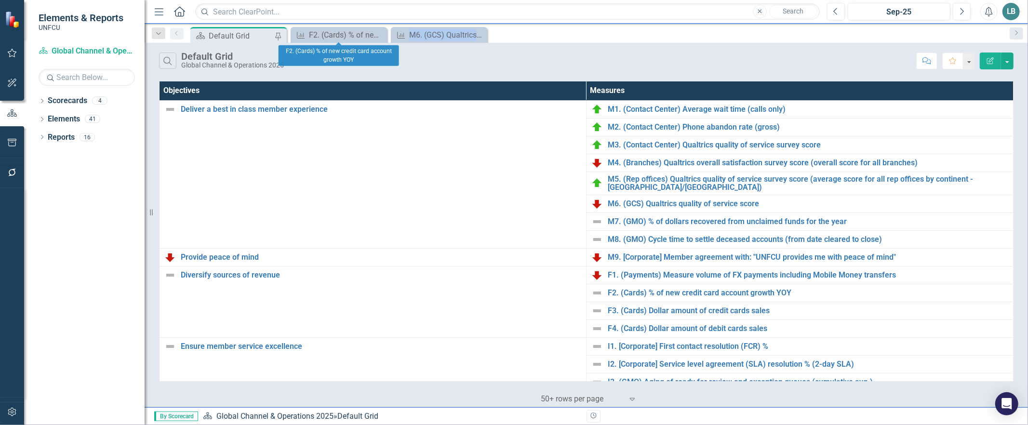
click at [0, 0] on icon "Close" at bounding box center [0, 0] width 0 height 0
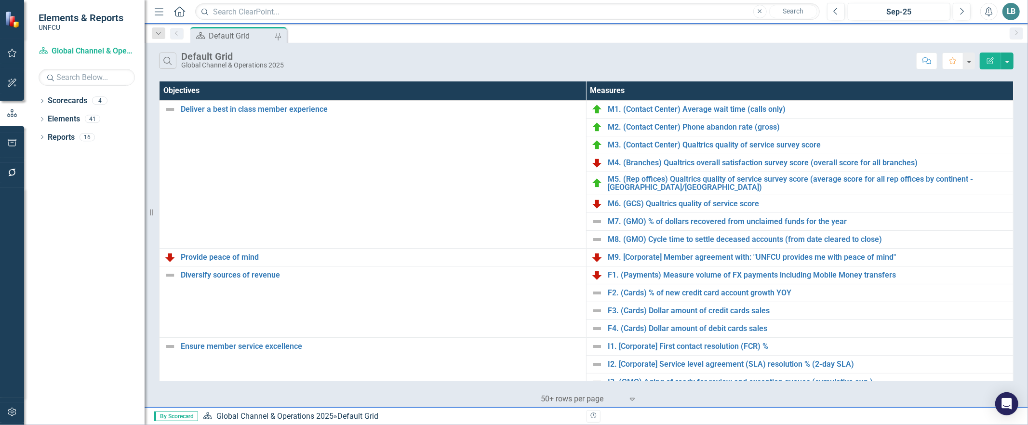
scroll to position [261, 0]
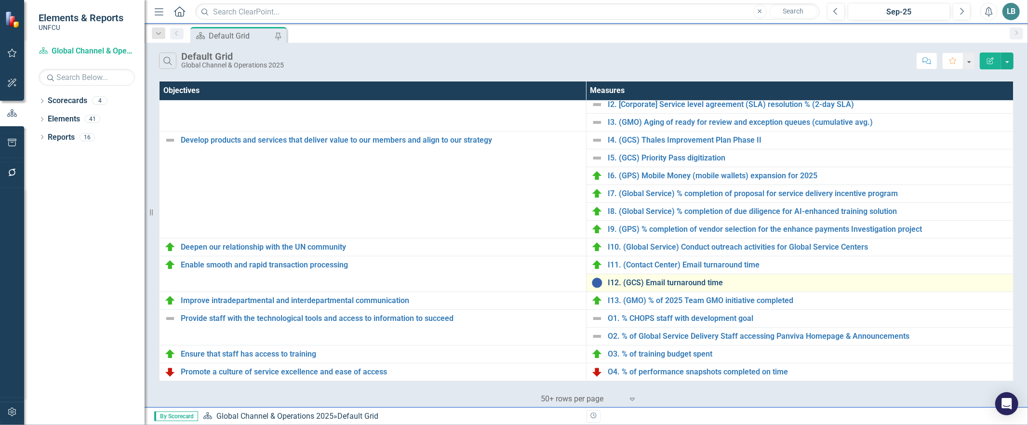
click at [634, 283] on link "I12. (GCS) Email turnaround time" at bounding box center [808, 282] width 400 height 9
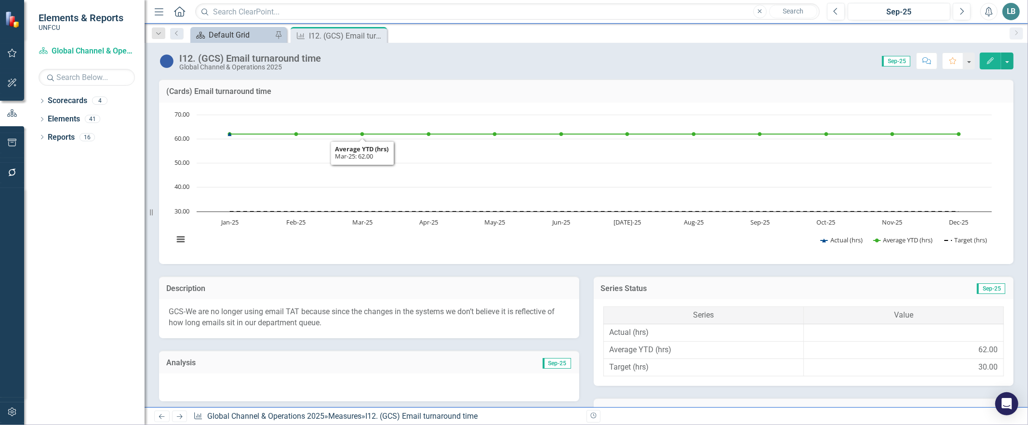
click at [246, 38] on div "Default Grid" at bounding box center [241, 35] width 64 height 12
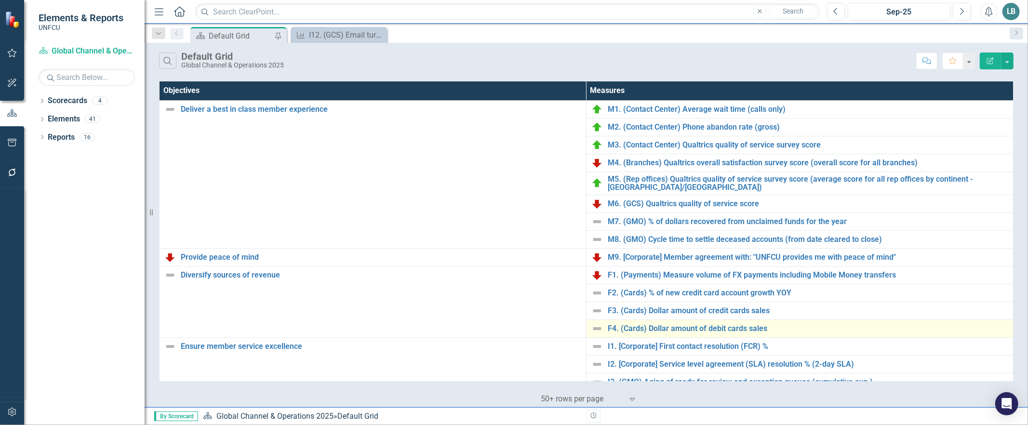
scroll to position [261, 0]
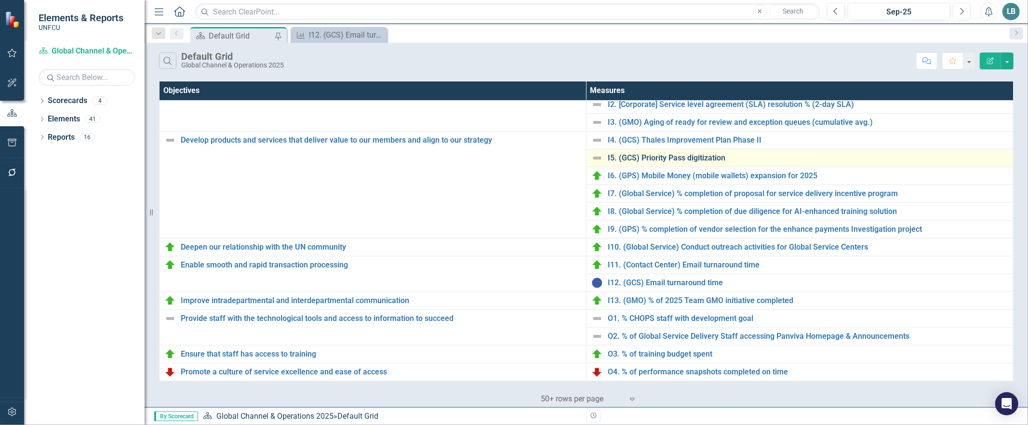
click at [622, 158] on link "I5. (GCS) Priority Pass digitization" at bounding box center [808, 158] width 400 height 9
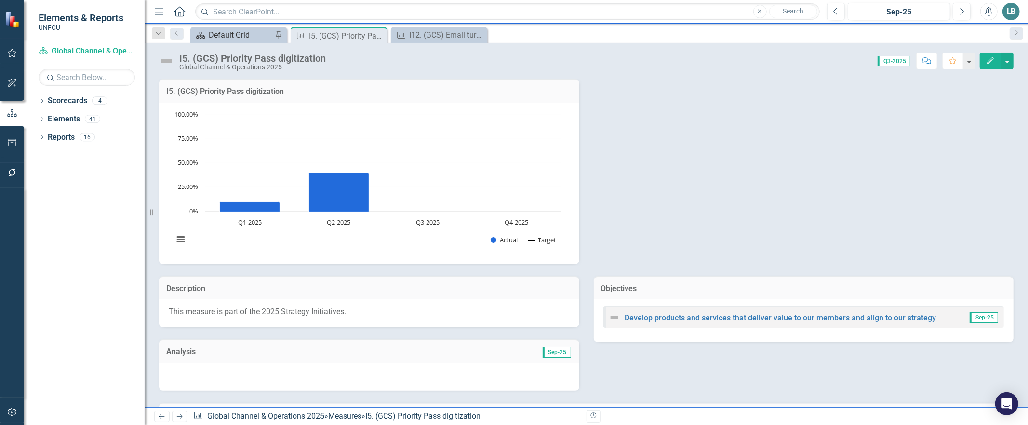
click at [218, 29] on div "Default Grid" at bounding box center [241, 35] width 64 height 12
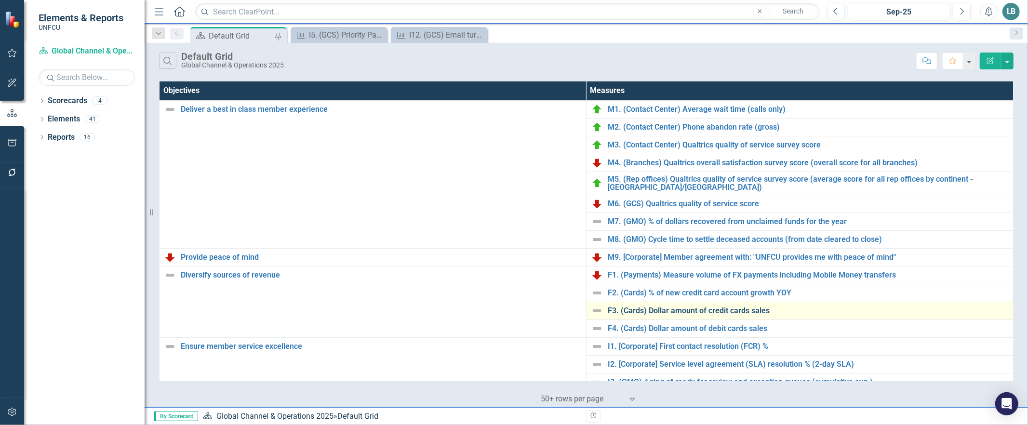
scroll to position [261, 0]
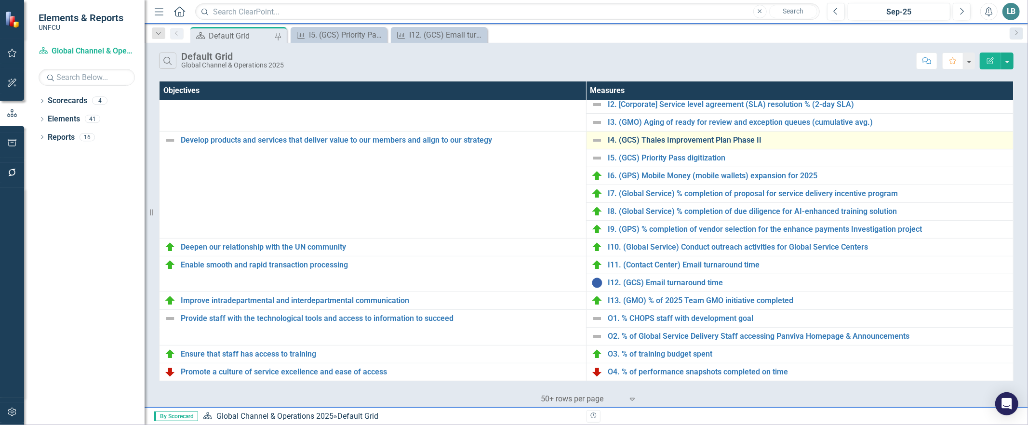
click at [623, 139] on link "I4. (GCS) Thales Improvement Plan Phase II" at bounding box center [808, 140] width 400 height 9
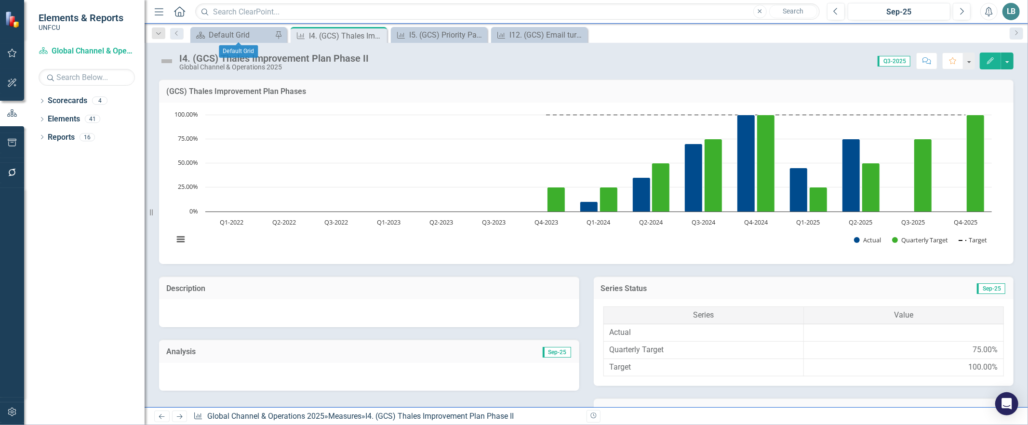
click at [233, 27] on div "Scorecard Default Grid Pin" at bounding box center [238, 35] width 96 height 16
click at [258, 38] on div "Default Grid" at bounding box center [241, 35] width 64 height 12
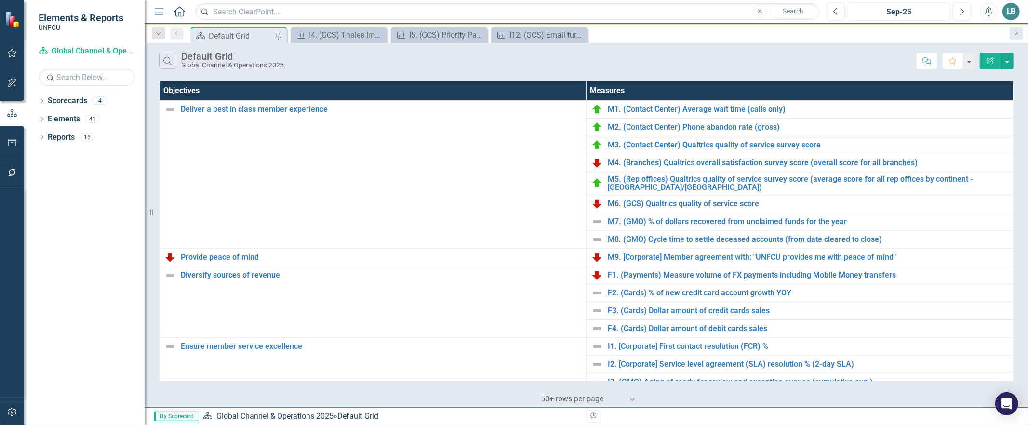
scroll to position [161, 0]
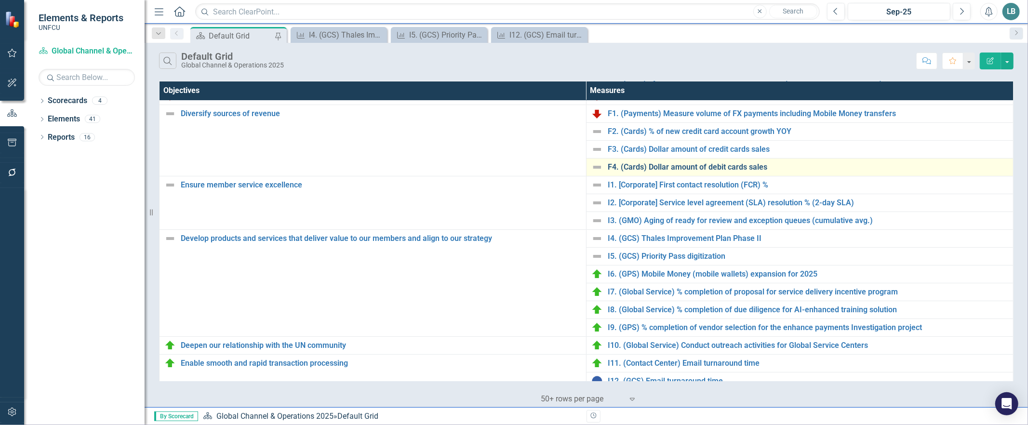
click at [630, 170] on link "F4. (Cards) Dollar amount of debit cards sales" at bounding box center [808, 167] width 400 height 9
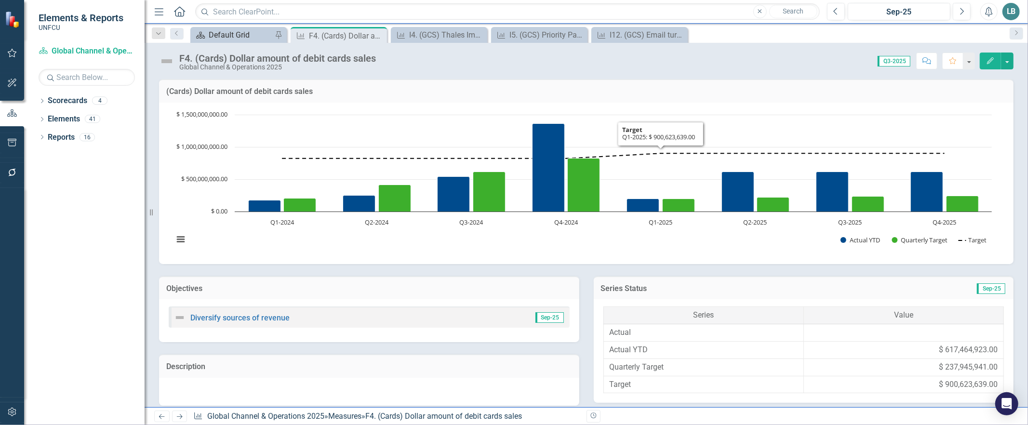
click at [227, 39] on div "Default Grid" at bounding box center [241, 35] width 64 height 12
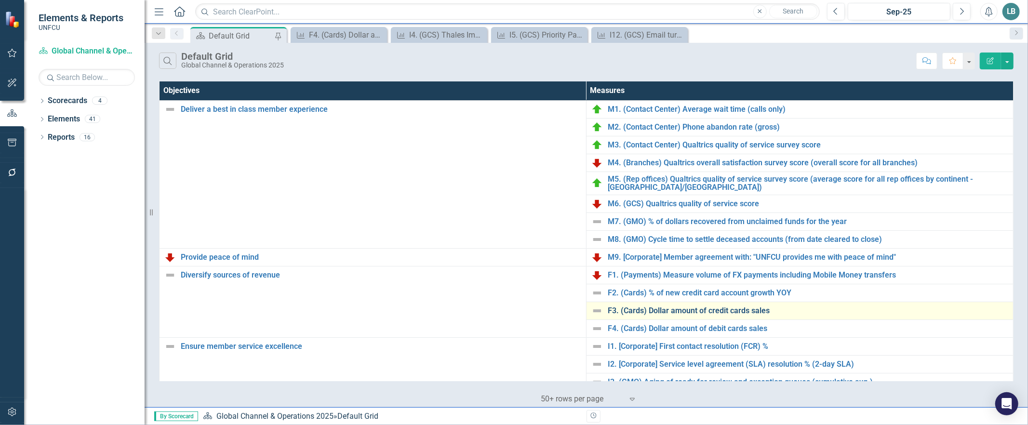
click at [639, 311] on link "F3. (Cards) Dollar amount of credit cards sales" at bounding box center [808, 310] width 400 height 9
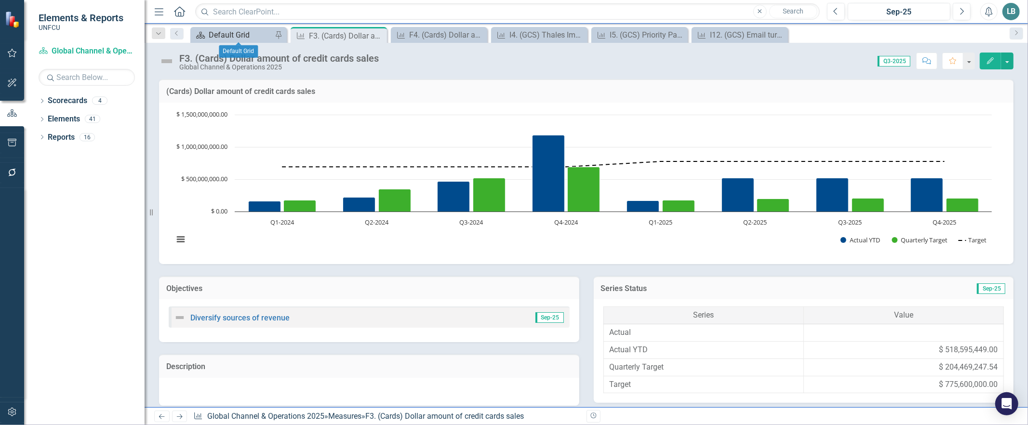
click at [229, 30] on div "Default Grid" at bounding box center [241, 35] width 64 height 12
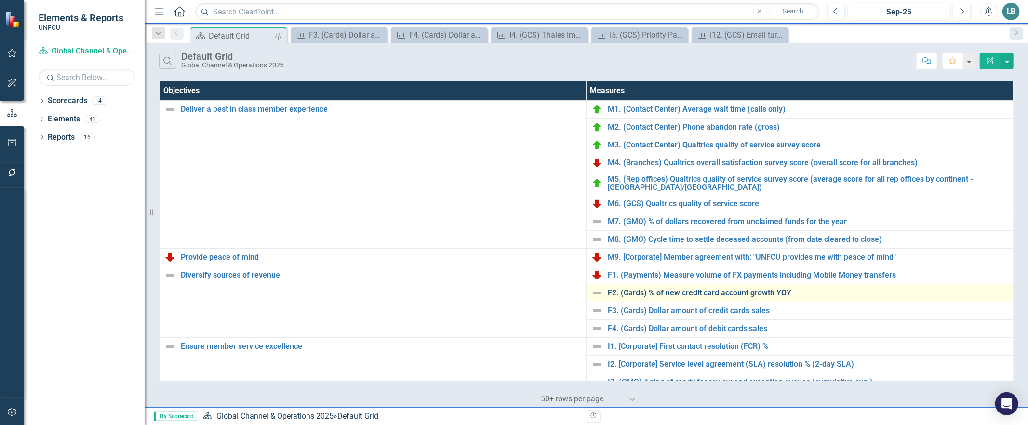
click at [637, 295] on link "F2. (Cards) % of new credit card account growth YOY" at bounding box center [808, 293] width 400 height 9
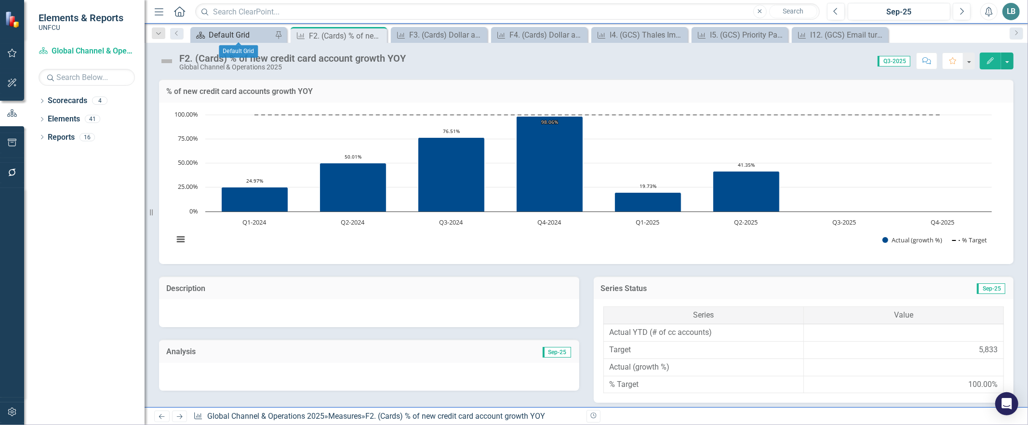
click at [234, 35] on div "Default Grid" at bounding box center [241, 35] width 64 height 12
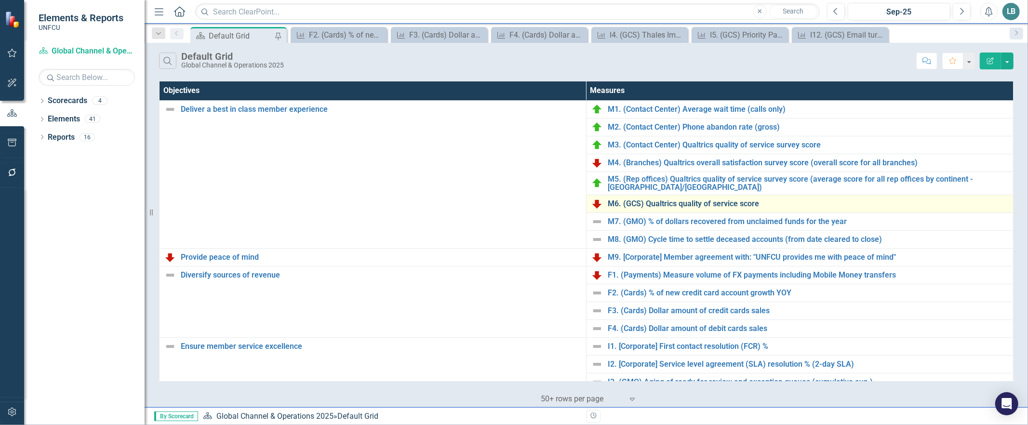
click at [625, 207] on link "M6. (GCS) Qualtrics quality of service score" at bounding box center [808, 203] width 400 height 9
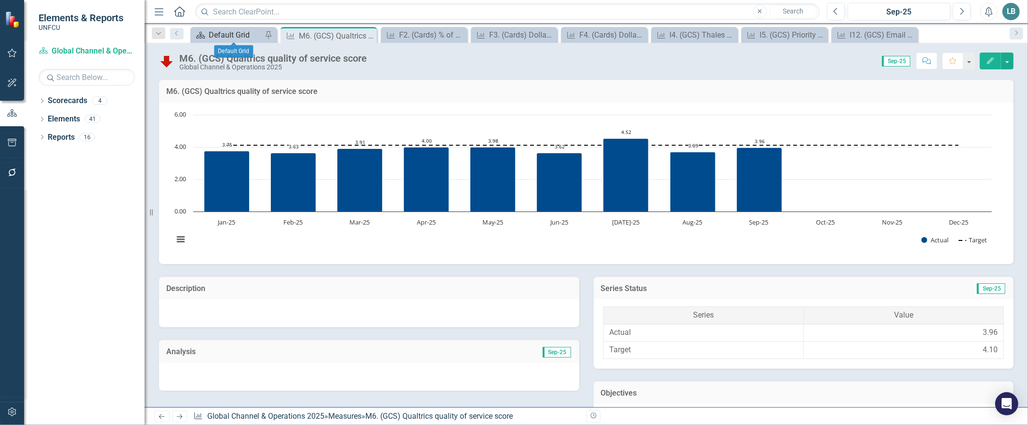
click at [237, 36] on div "Default Grid" at bounding box center [235, 35] width 53 height 12
